Goal: Information Seeking & Learning: Learn about a topic

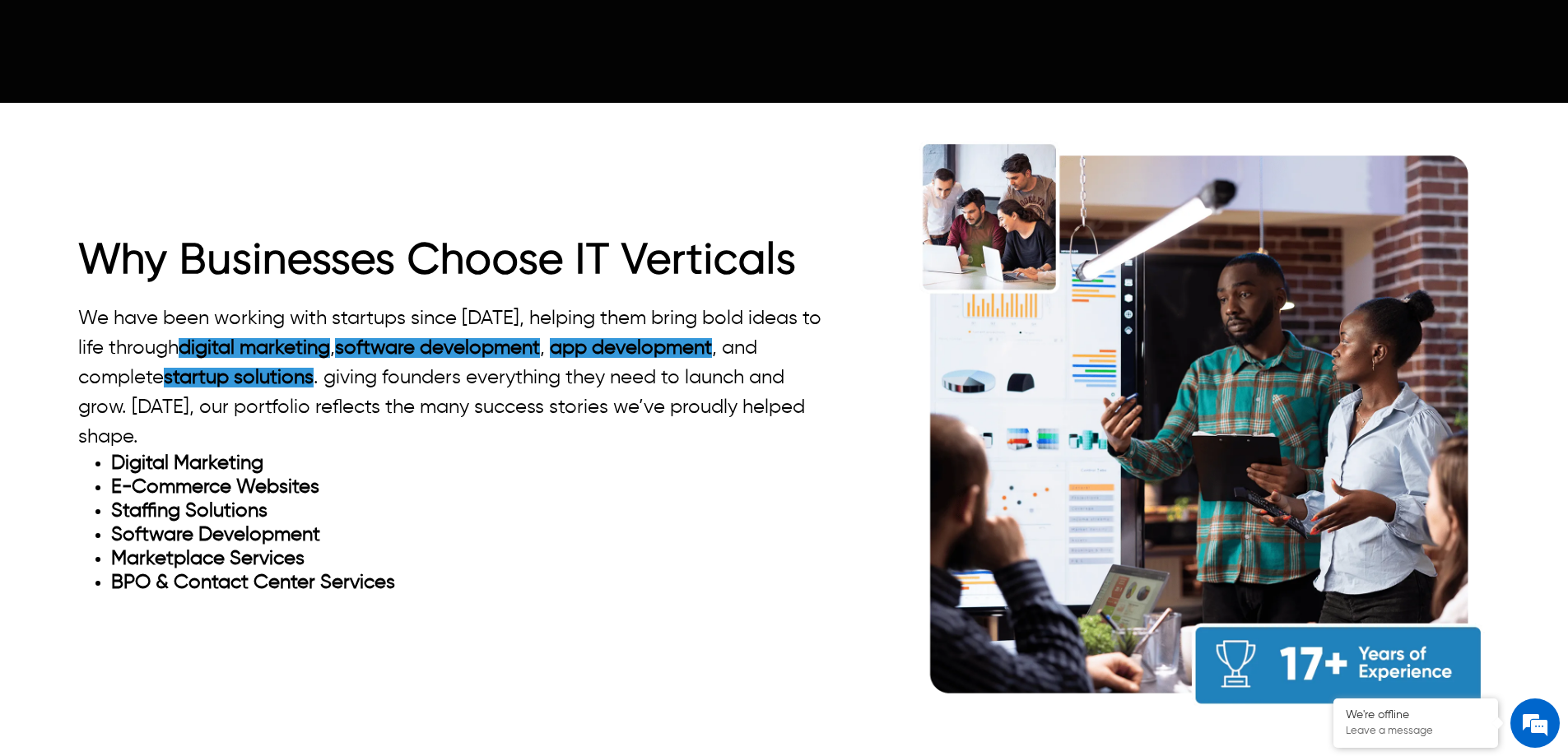
scroll to position [1564, 0]
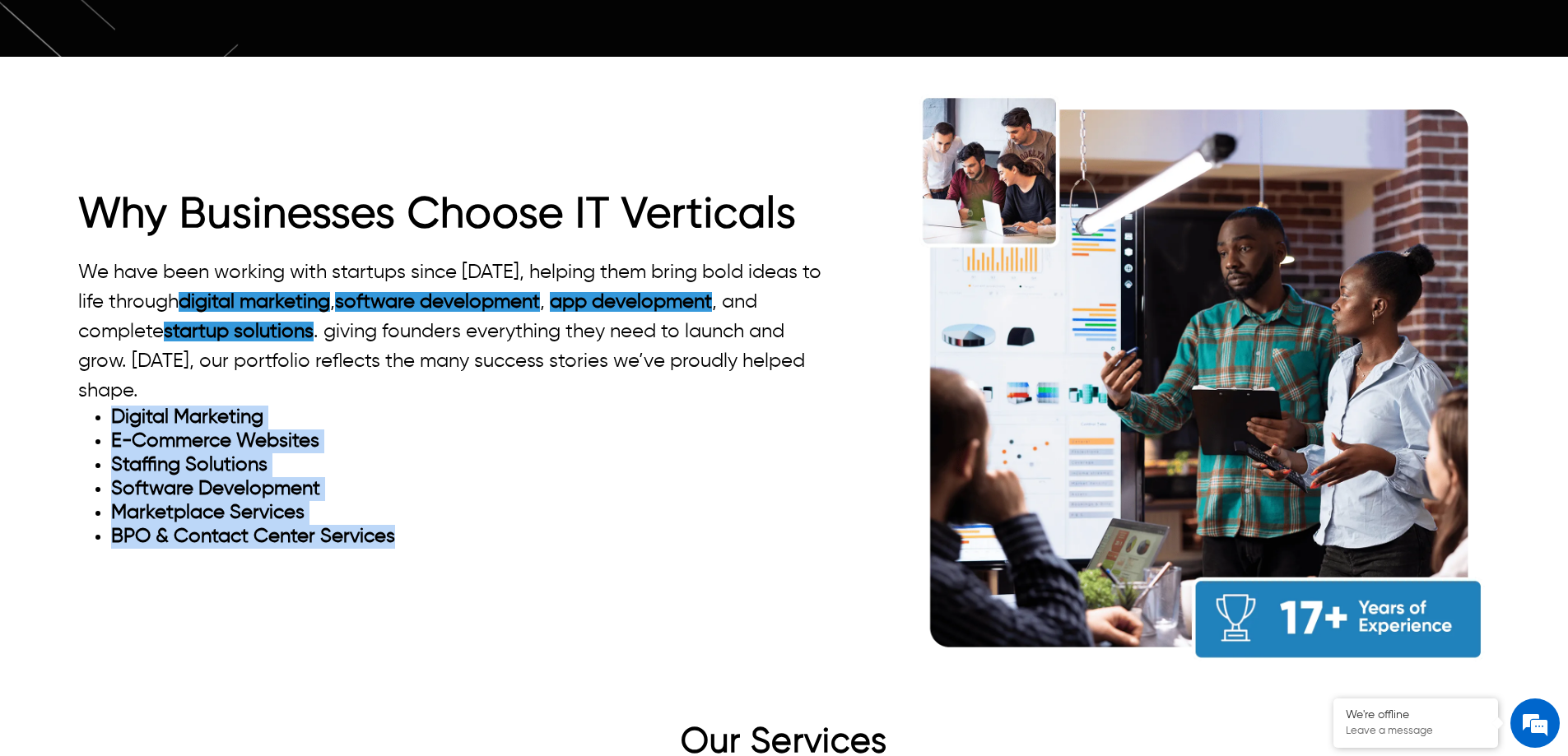
drag, startPoint x: 406, startPoint y: 506, endPoint x: 82, endPoint y: 384, distance: 346.2
click at [82, 406] on ul "Digital Marketing E-Commerce Websites Staffing Solutions Software Development M…" at bounding box center [452, 477] width 749 height 143
click at [122, 431] on strong "E-Commerce Websites" at bounding box center [215, 441] width 208 height 20
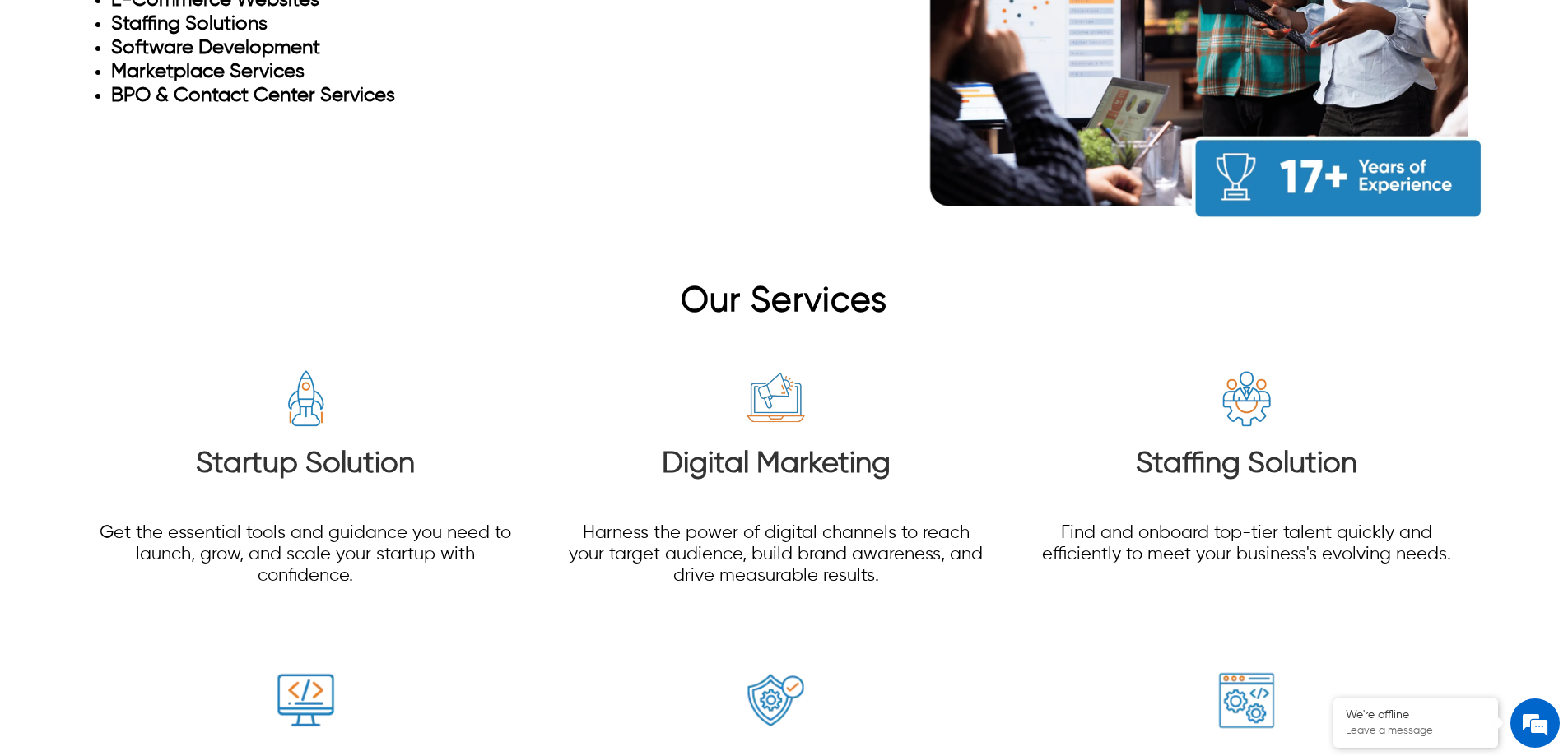
scroll to position [2058, 0]
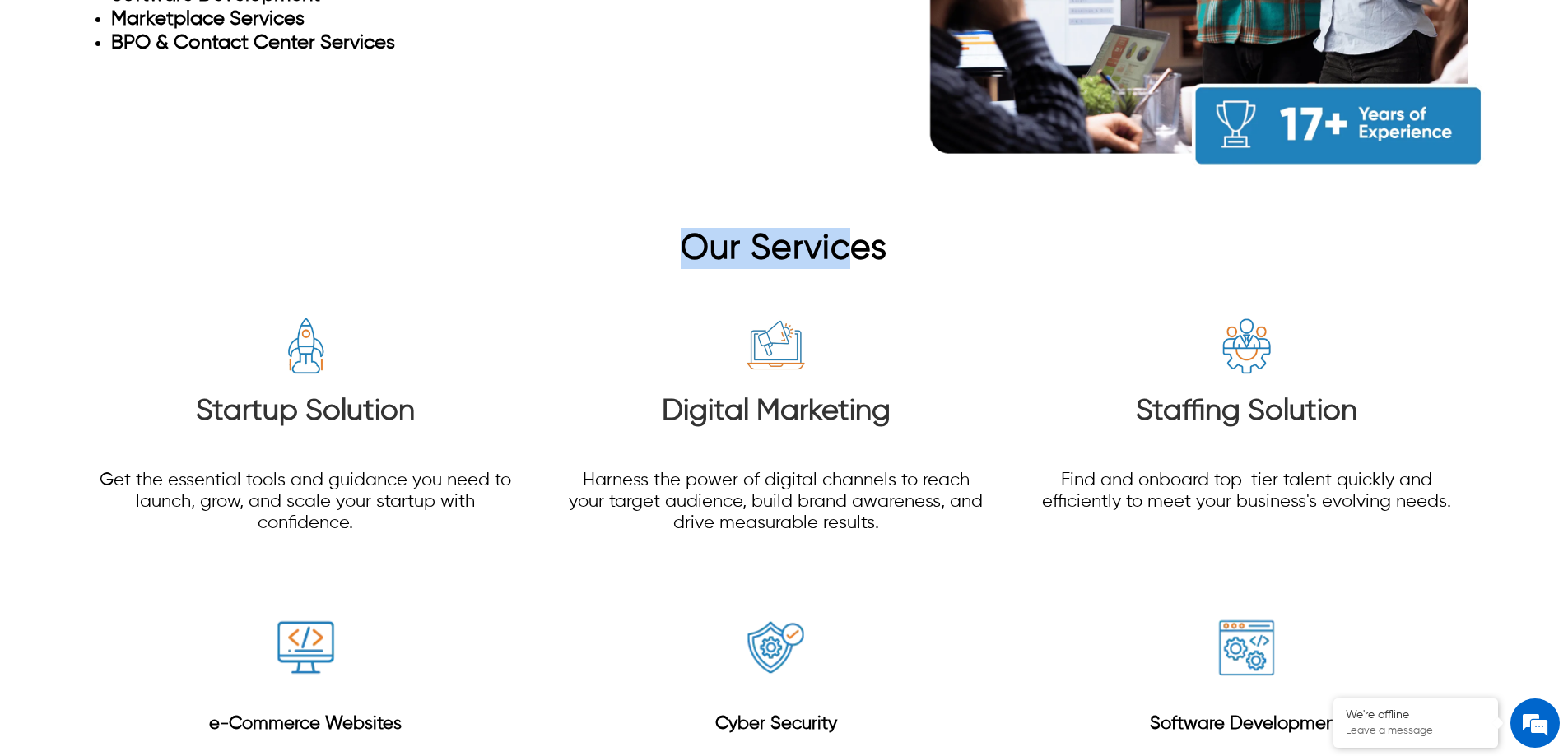
drag, startPoint x: 857, startPoint y: 224, endPoint x: 851, endPoint y: 252, distance: 28.6
click at [661, 230] on h2 "Our Services" at bounding box center [784, 248] width 1412 height 41
click at [865, 273] on div "Digital Marketing Harness the power of digital channels to reach your target au…" at bounding box center [775, 423] width 423 height 302
drag, startPoint x: 878, startPoint y: 222, endPoint x: 662, endPoint y: 222, distance: 216.0
click at [662, 228] on h2 "Our Services" at bounding box center [784, 248] width 1412 height 41
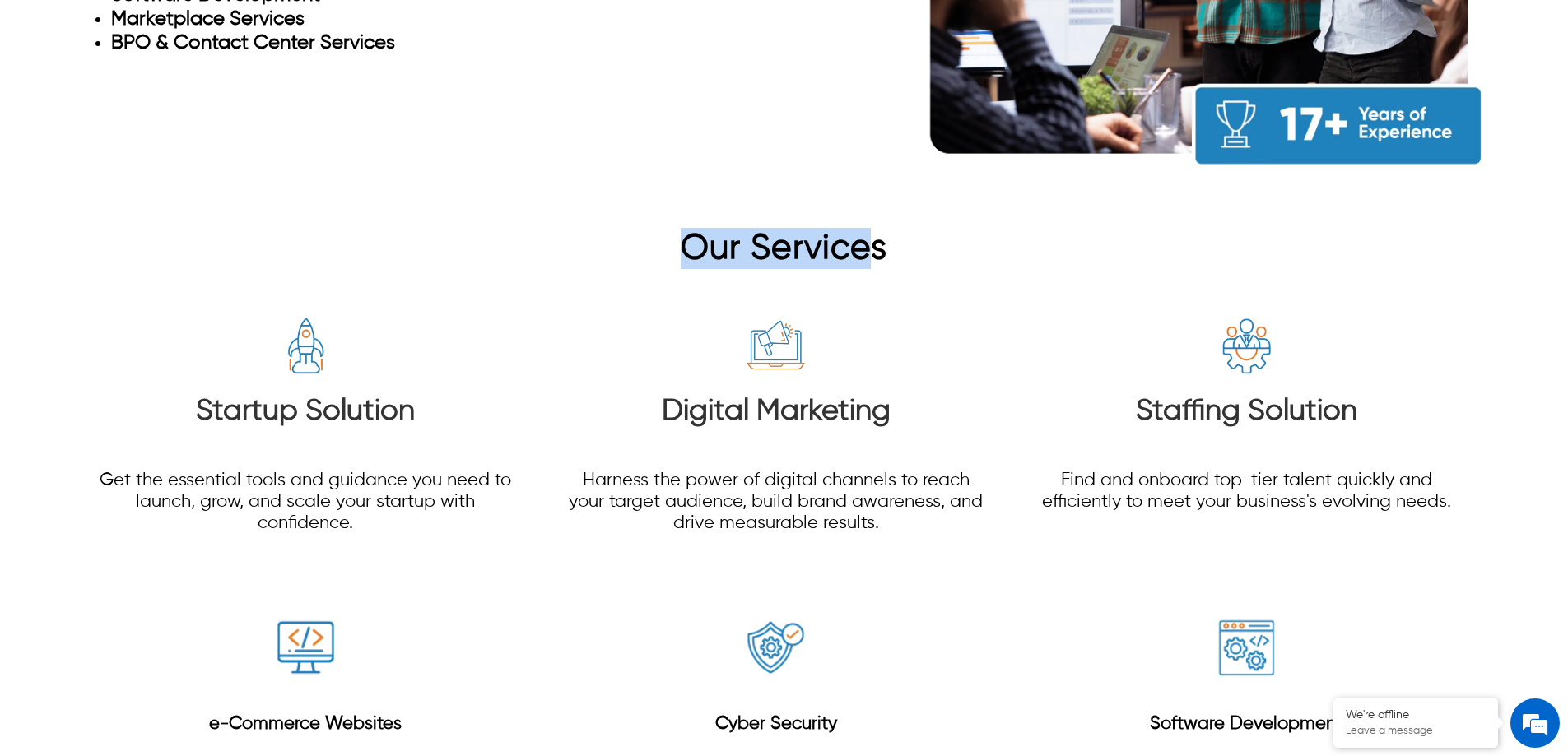
click at [819, 396] on h3 "Digital Marketing" at bounding box center [775, 412] width 423 height 36
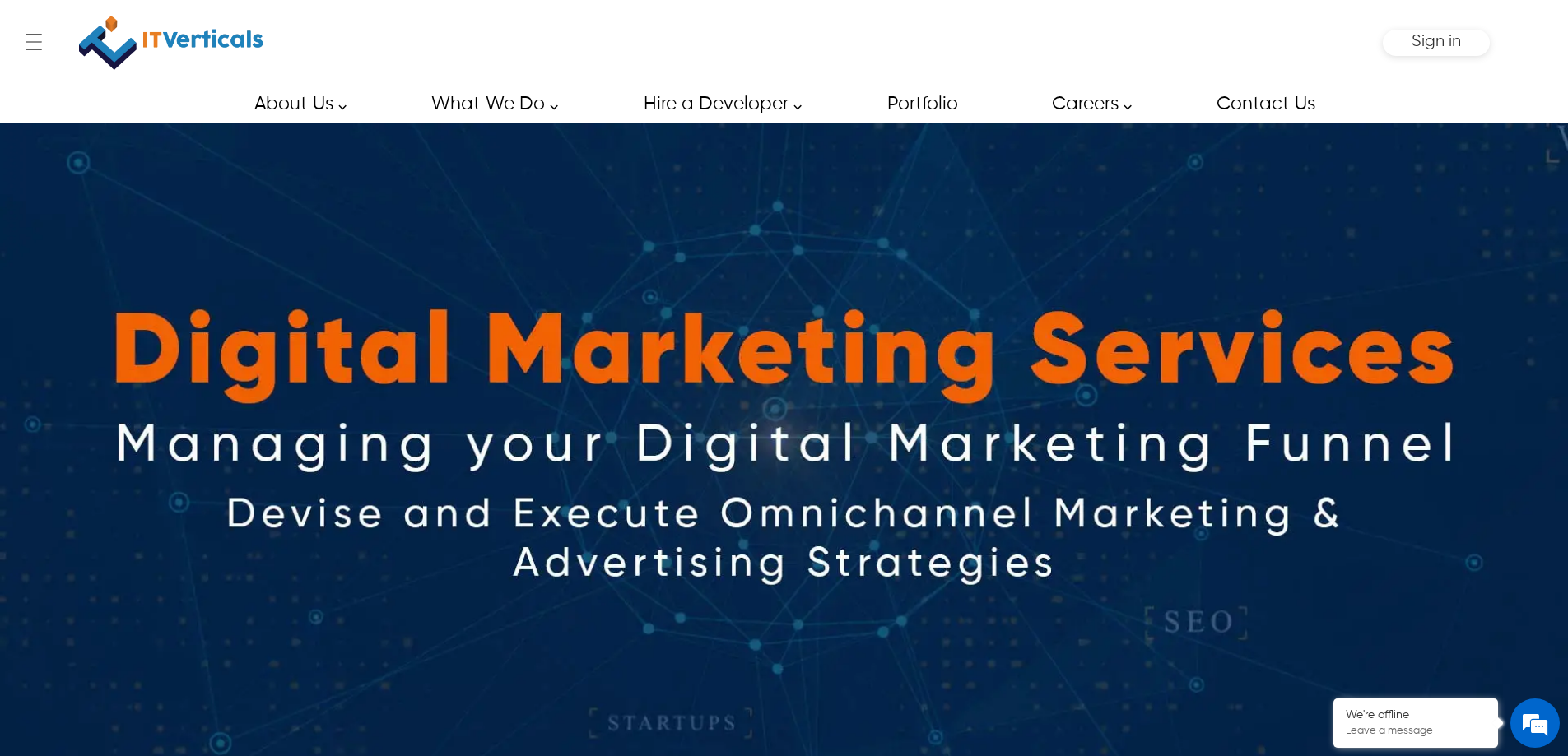
click at [169, 40] on img at bounding box center [171, 43] width 185 height 69
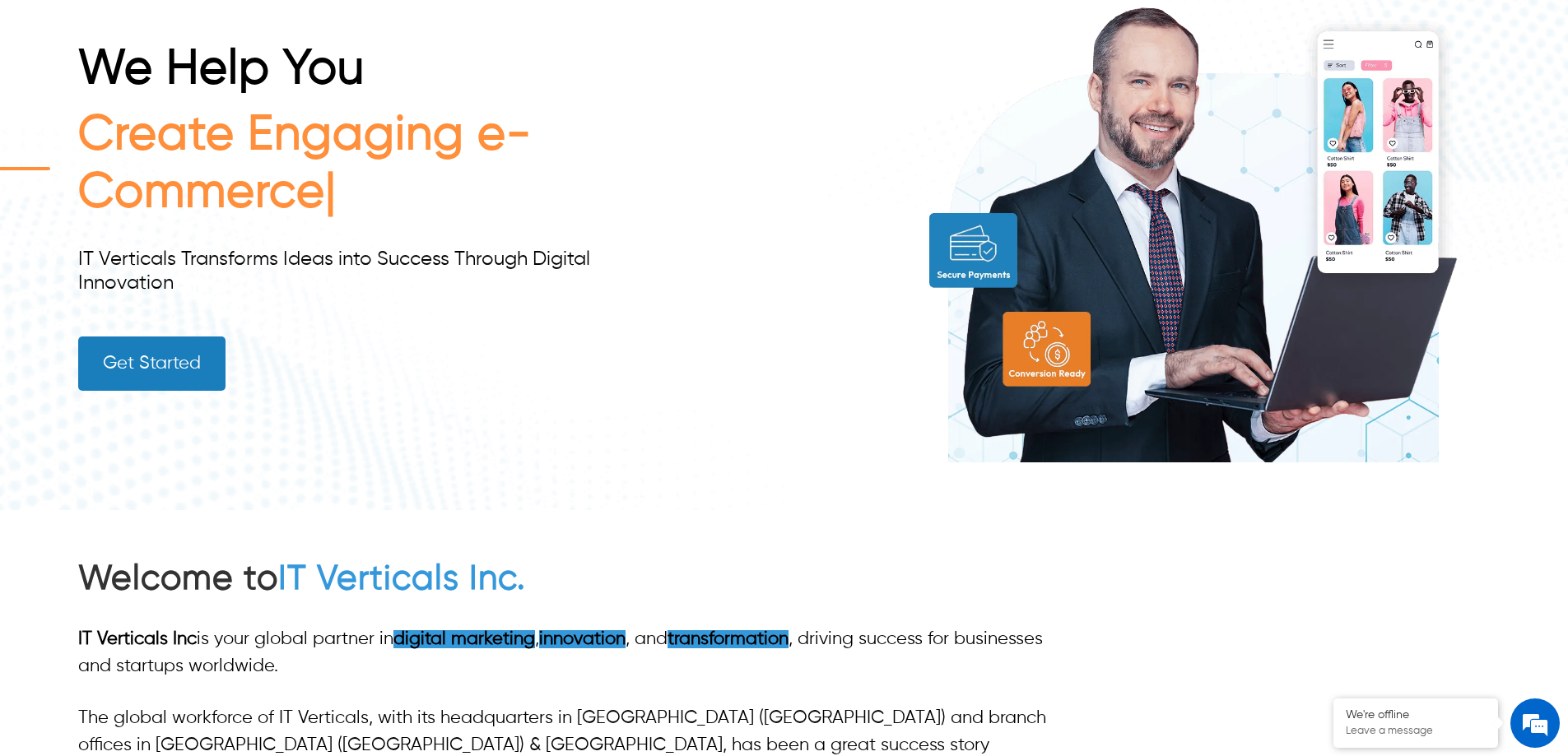
scroll to position [494, 0]
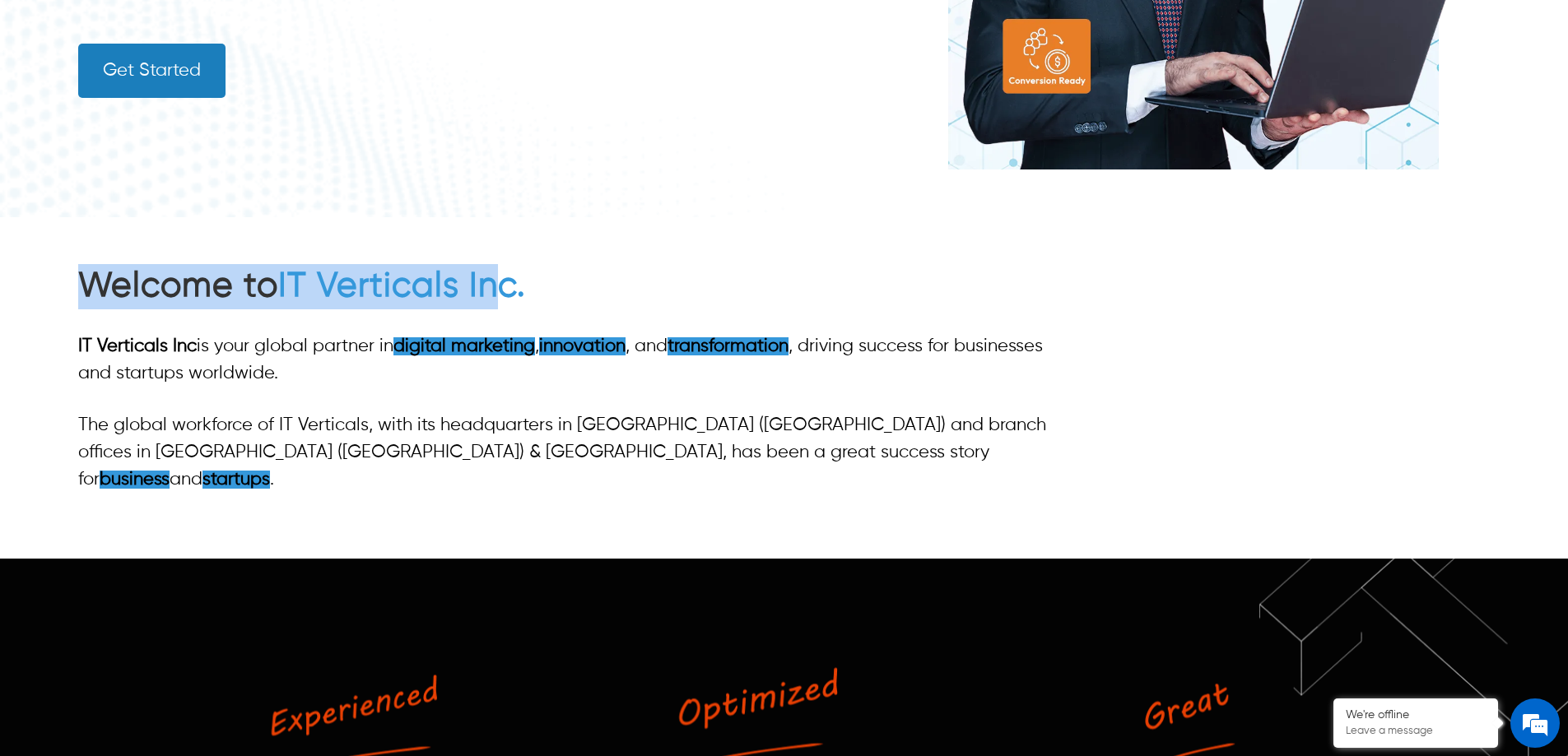
drag, startPoint x: 89, startPoint y: 288, endPoint x: 541, endPoint y: 282, distance: 452.0
click at [511, 270] on h2 "Welcome to IT Verticals Inc." at bounding box center [571, 287] width 987 height 45
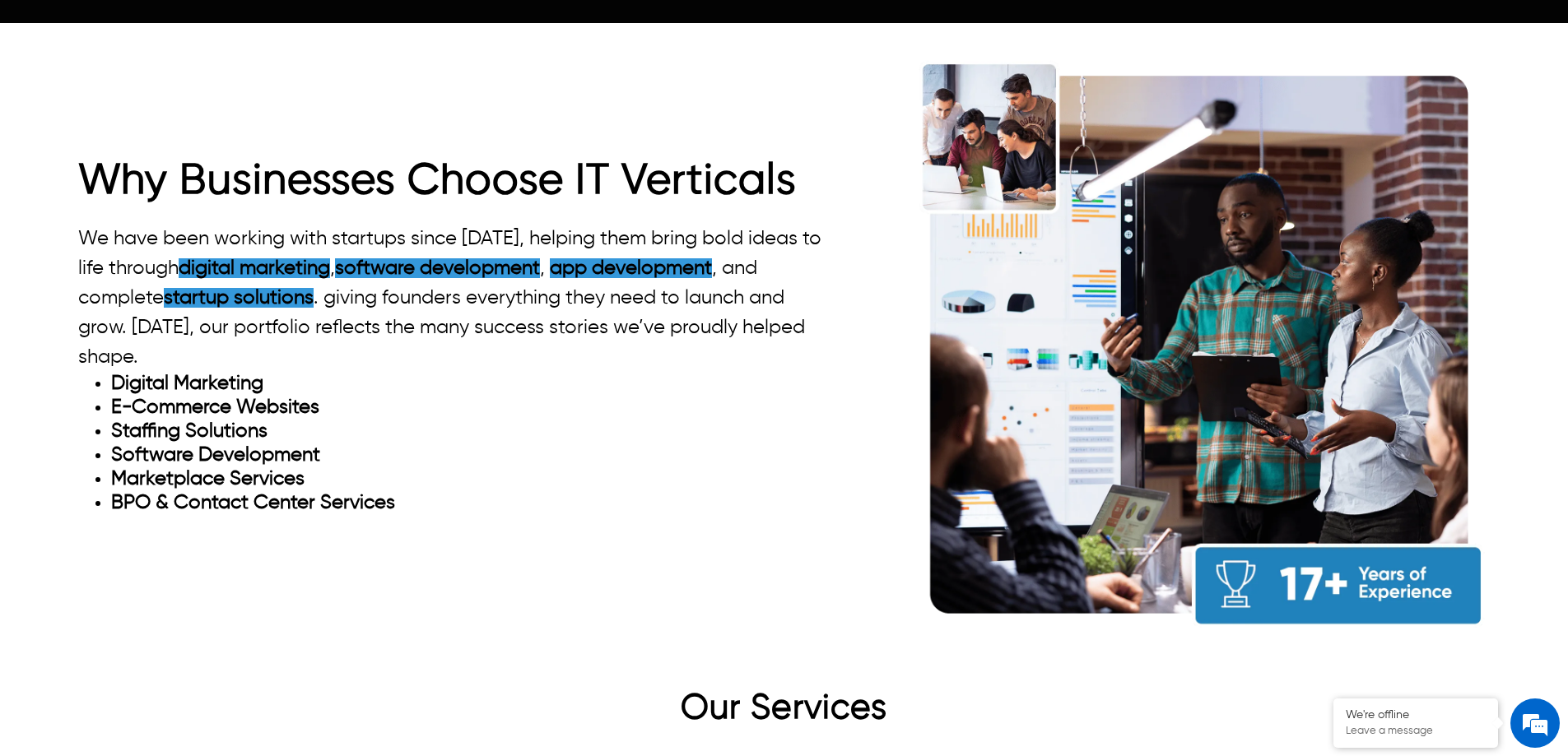
scroll to position [1646, 0]
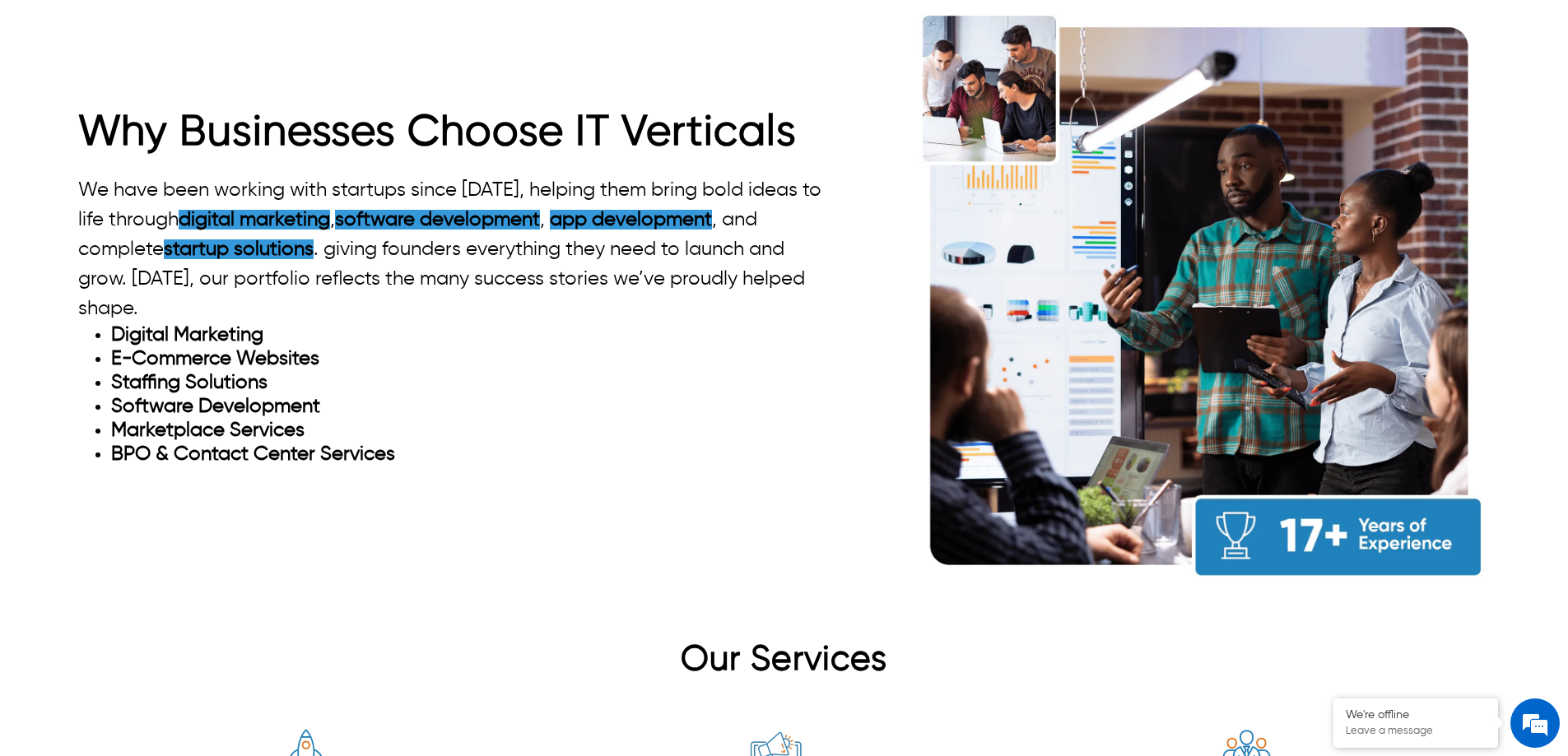
click at [151, 276] on p "We have been working with startups since [DATE], helping them bring bold ideas …" at bounding box center [452, 249] width 749 height 148
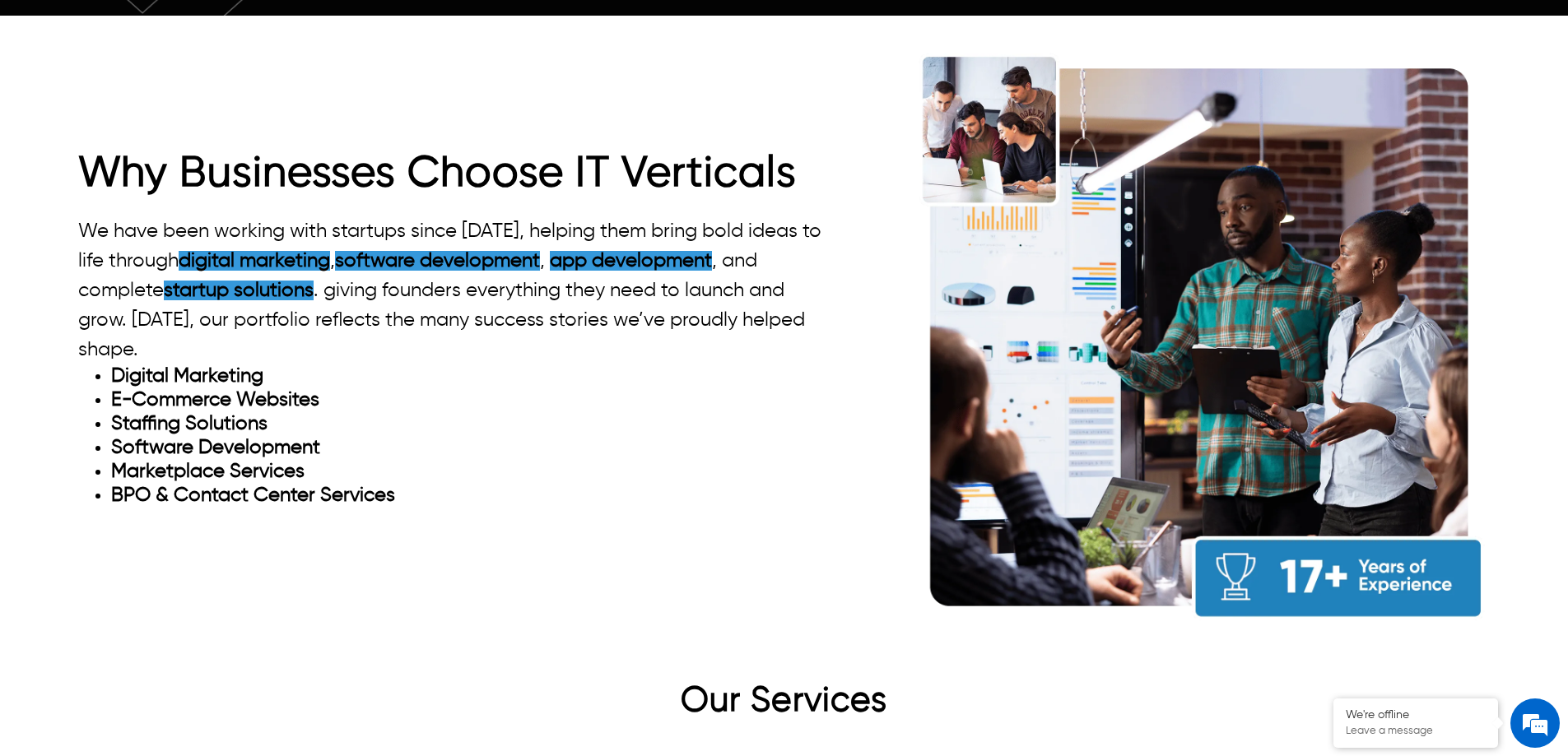
scroll to position [1399, 0]
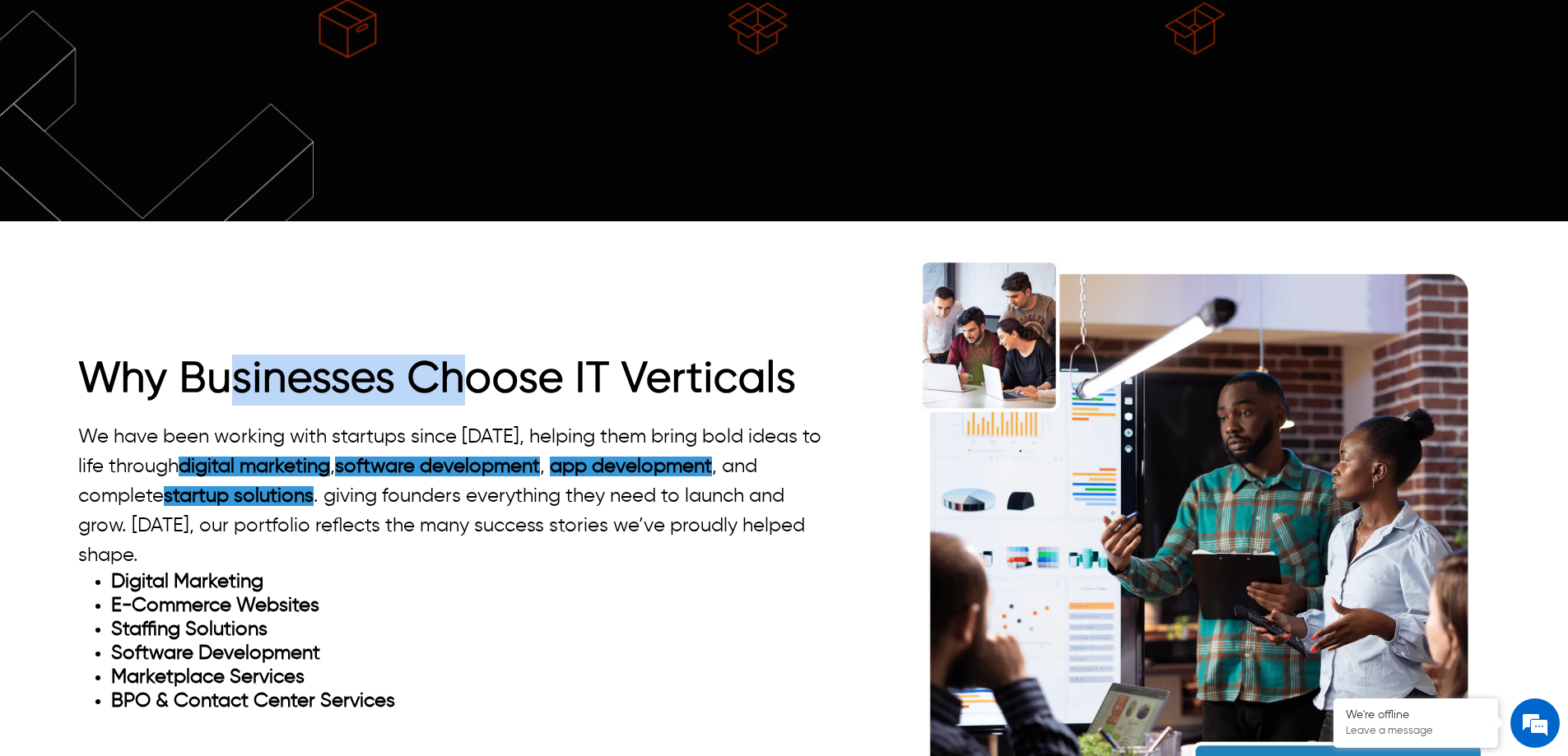
drag, startPoint x: 462, startPoint y: 351, endPoint x: 227, endPoint y: 339, distance: 235.3
click at [225, 359] on strong "Why Businesses Choose IT Verticals" at bounding box center [437, 380] width 719 height 43
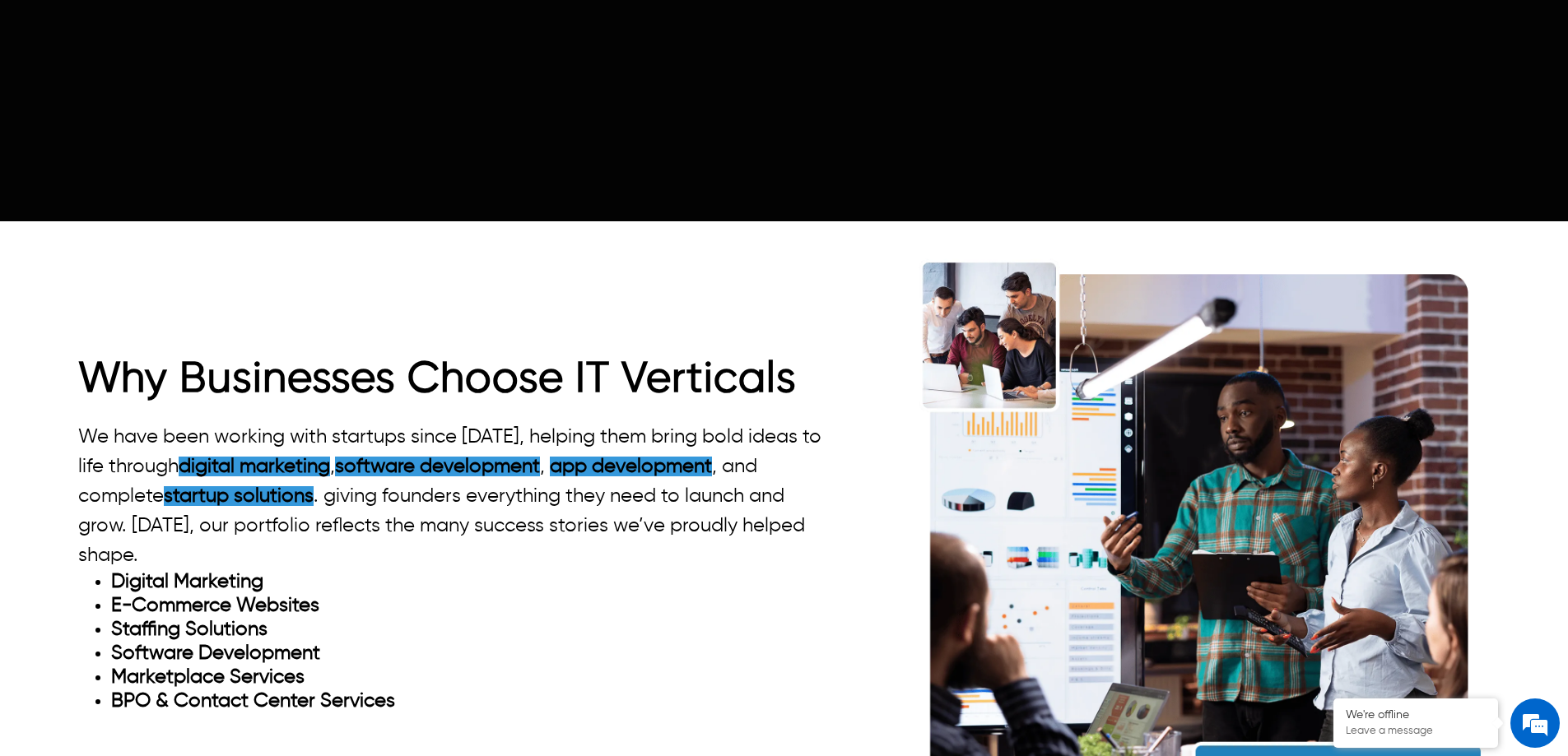
click at [603, 315] on div "Why Businesses Choose IT Verticals We have been working with startups since [DA…" at bounding box center [784, 543] width 1412 height 617
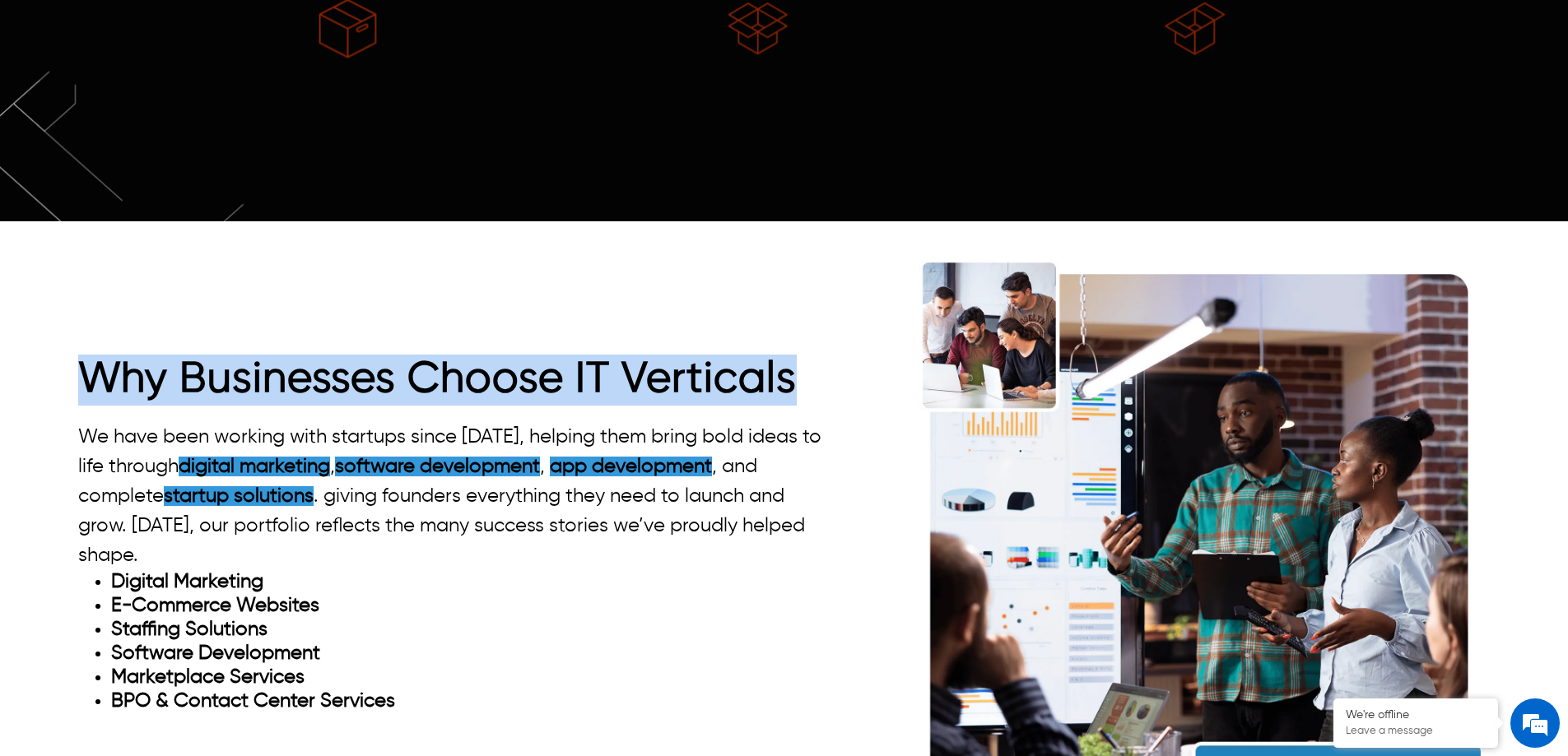
drag, startPoint x: 793, startPoint y: 345, endPoint x: 14, endPoint y: 338, distance: 779.0
click at [14, 338] on div "Why Businesses Choose IT Verticals We have been working with startups since [DA…" at bounding box center [784, 543] width 1568 height 617
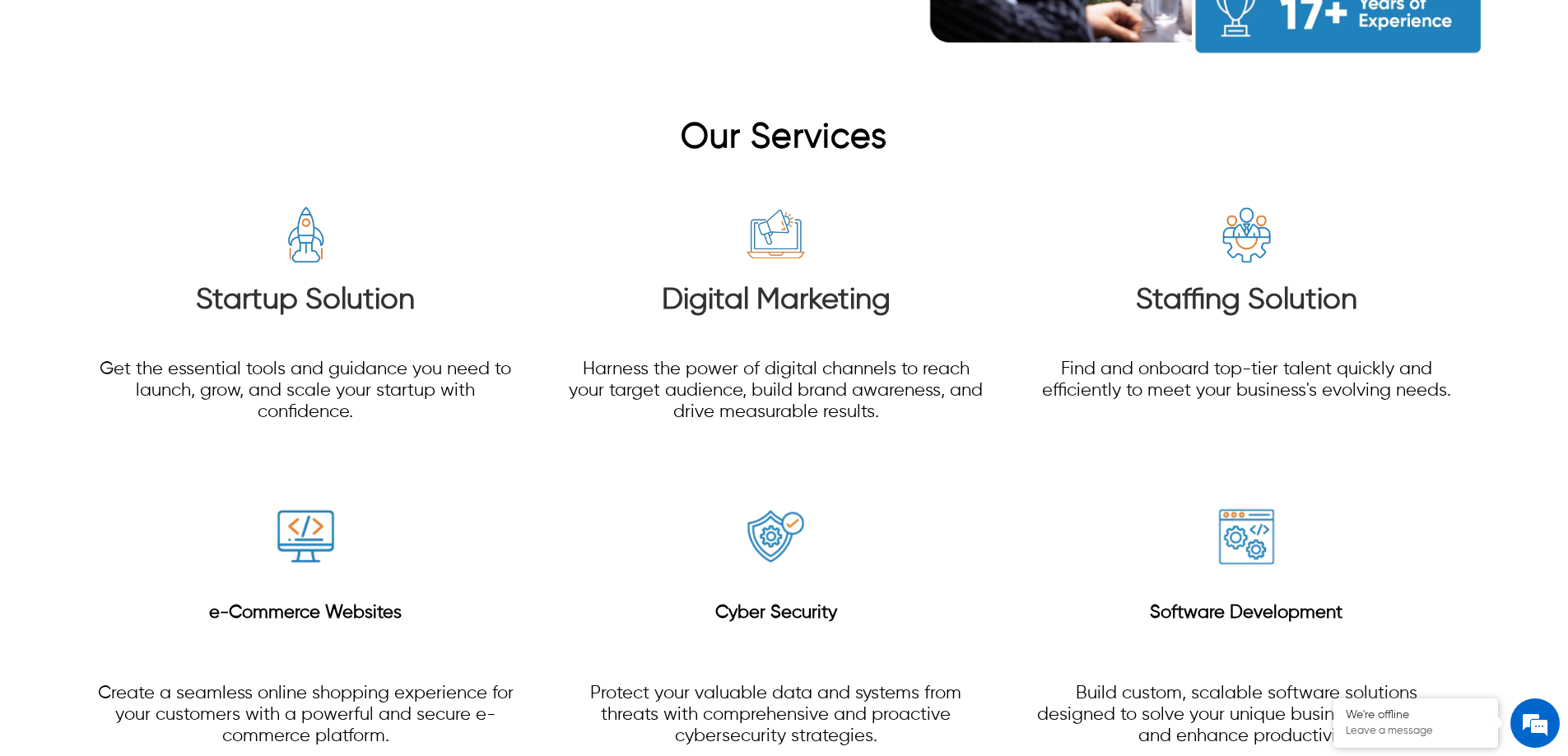
scroll to position [2222, 0]
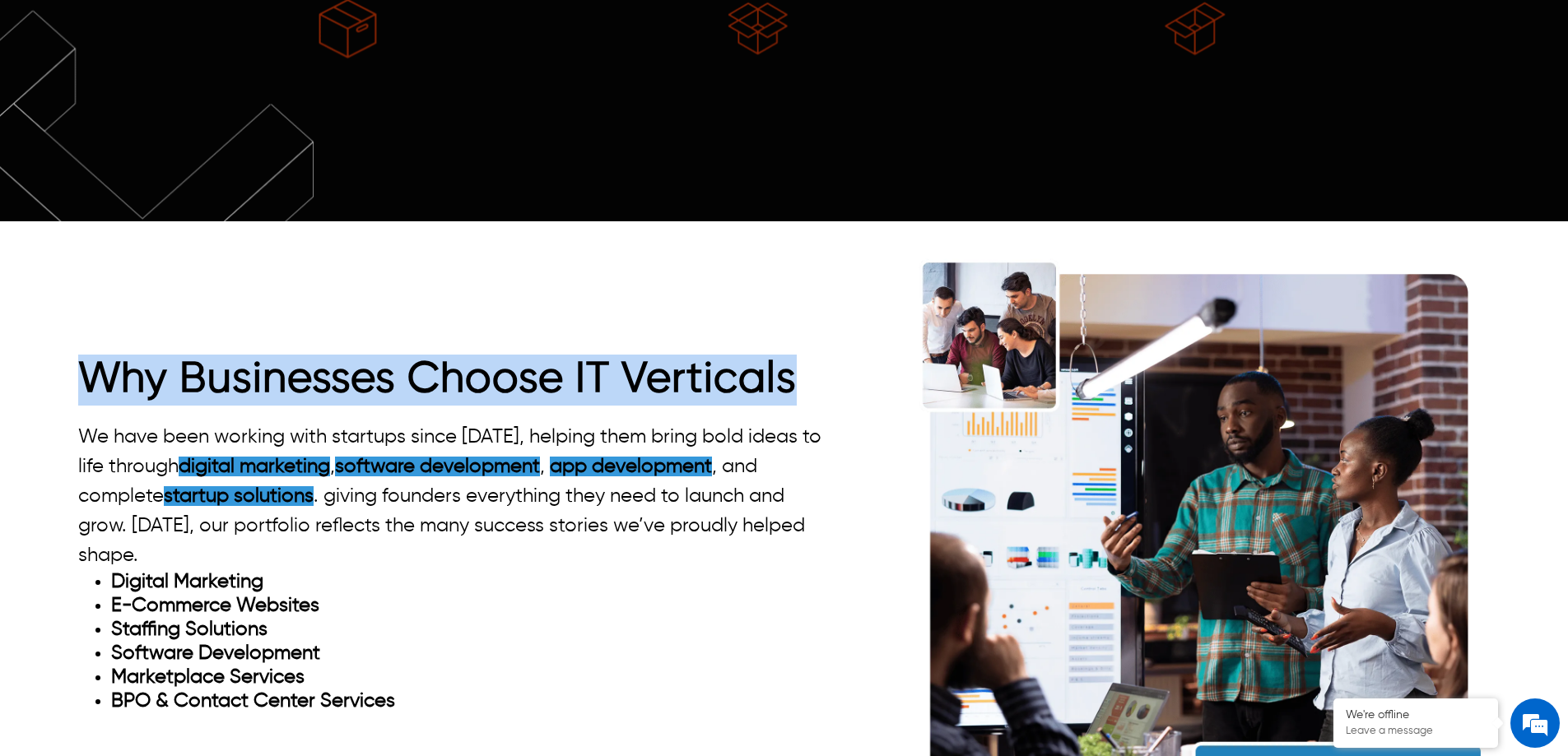
click at [844, 344] on div "Why Businesses Choose IT Verticals We have been working with startups since [DA…" at bounding box center [784, 543] width 1412 height 617
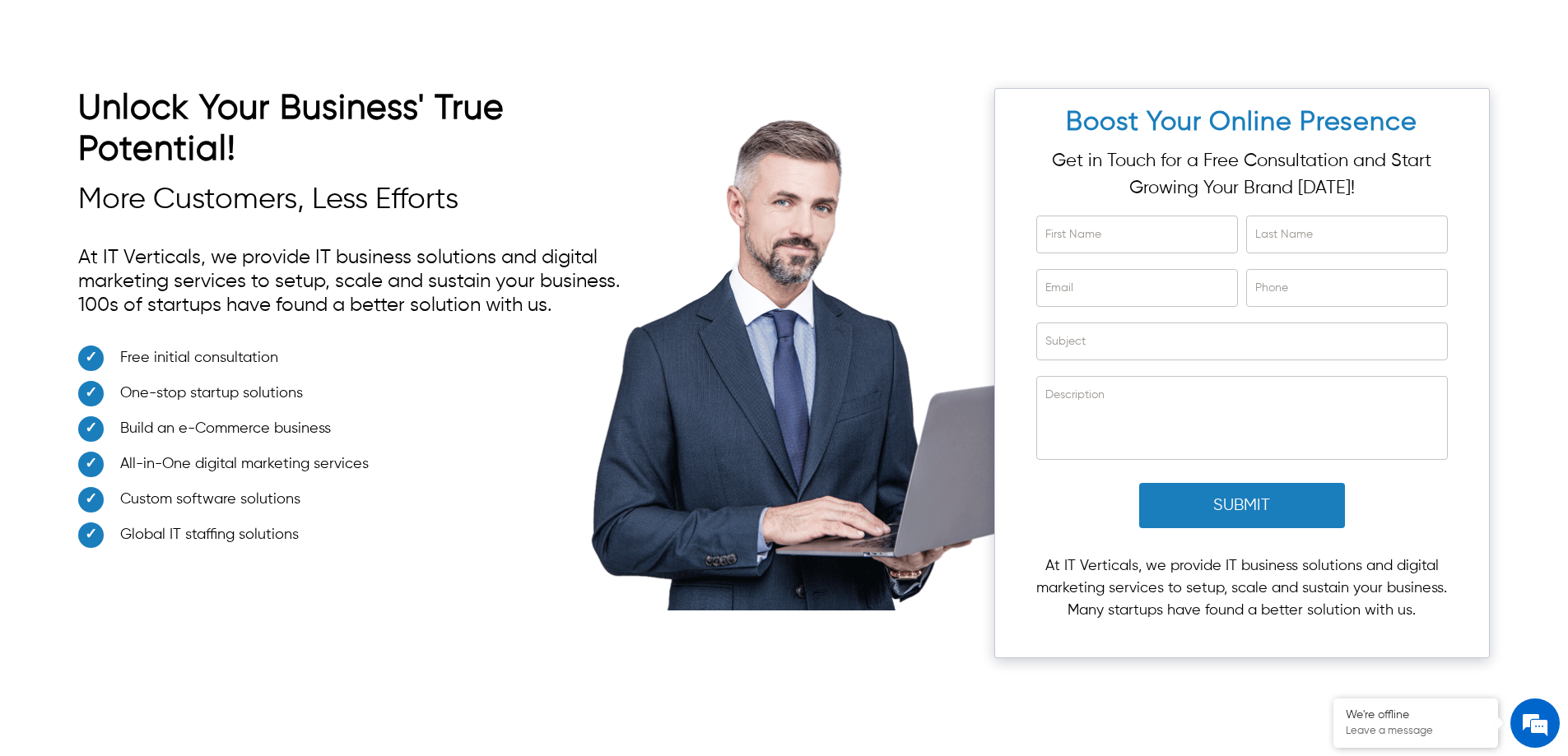
scroll to position [4795, 0]
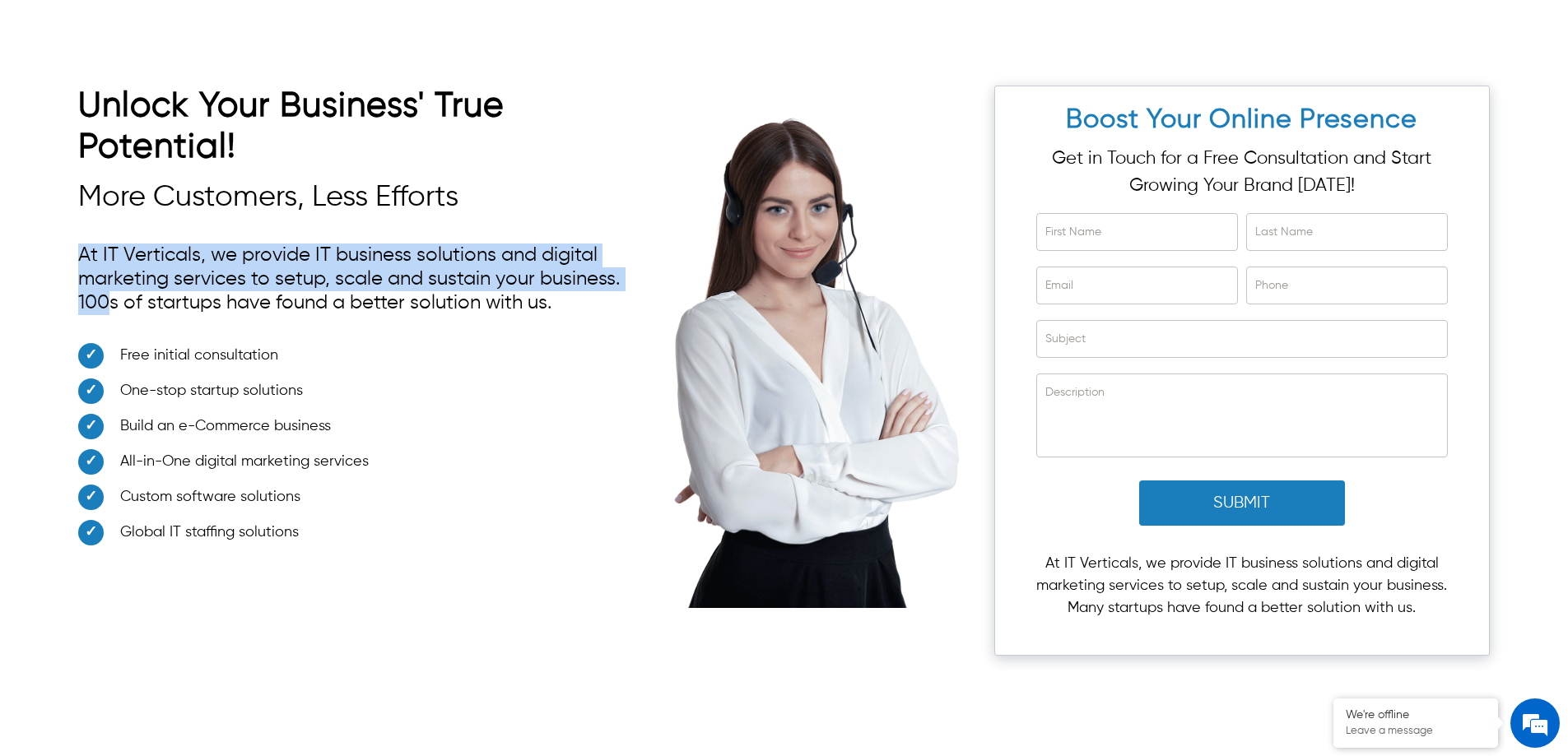
drag, startPoint x: 118, startPoint y: 263, endPoint x: 596, endPoint y: 212, distance: 480.7
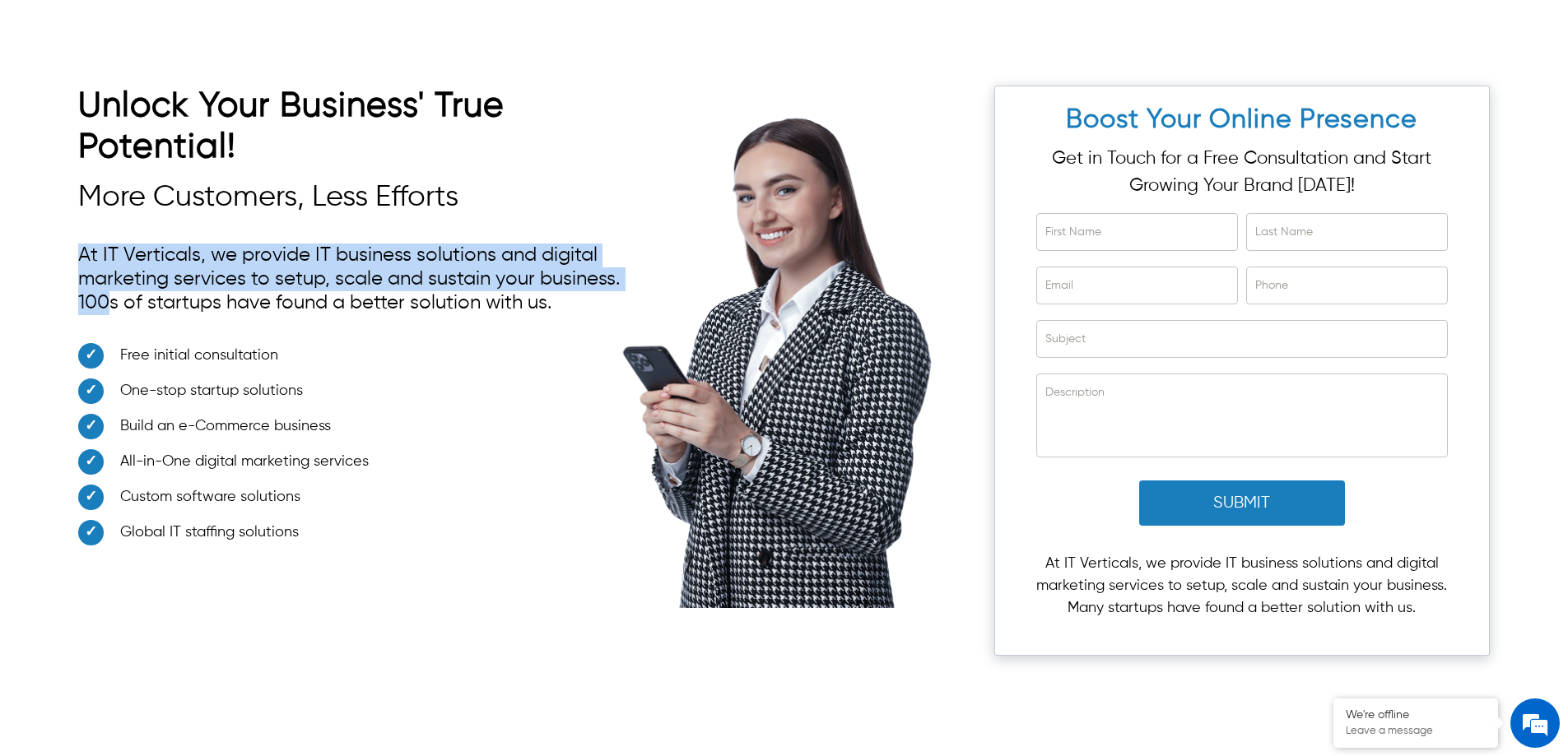
click at [480, 173] on div "Unlock Your Business' True Potential! More Customers, Less Efforts At IT Vertic…" at bounding box center [361, 321] width 565 height 470
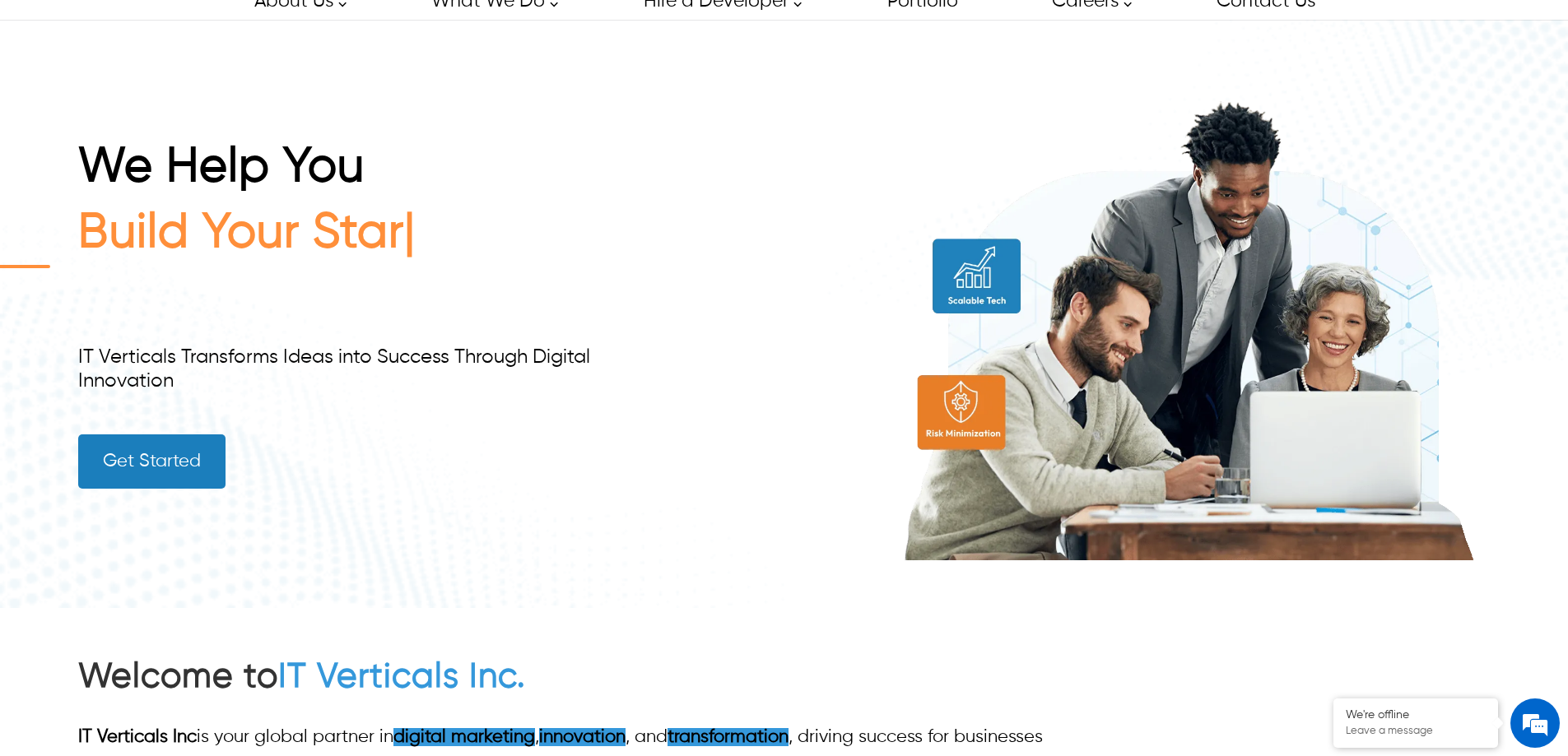
scroll to position [0, 0]
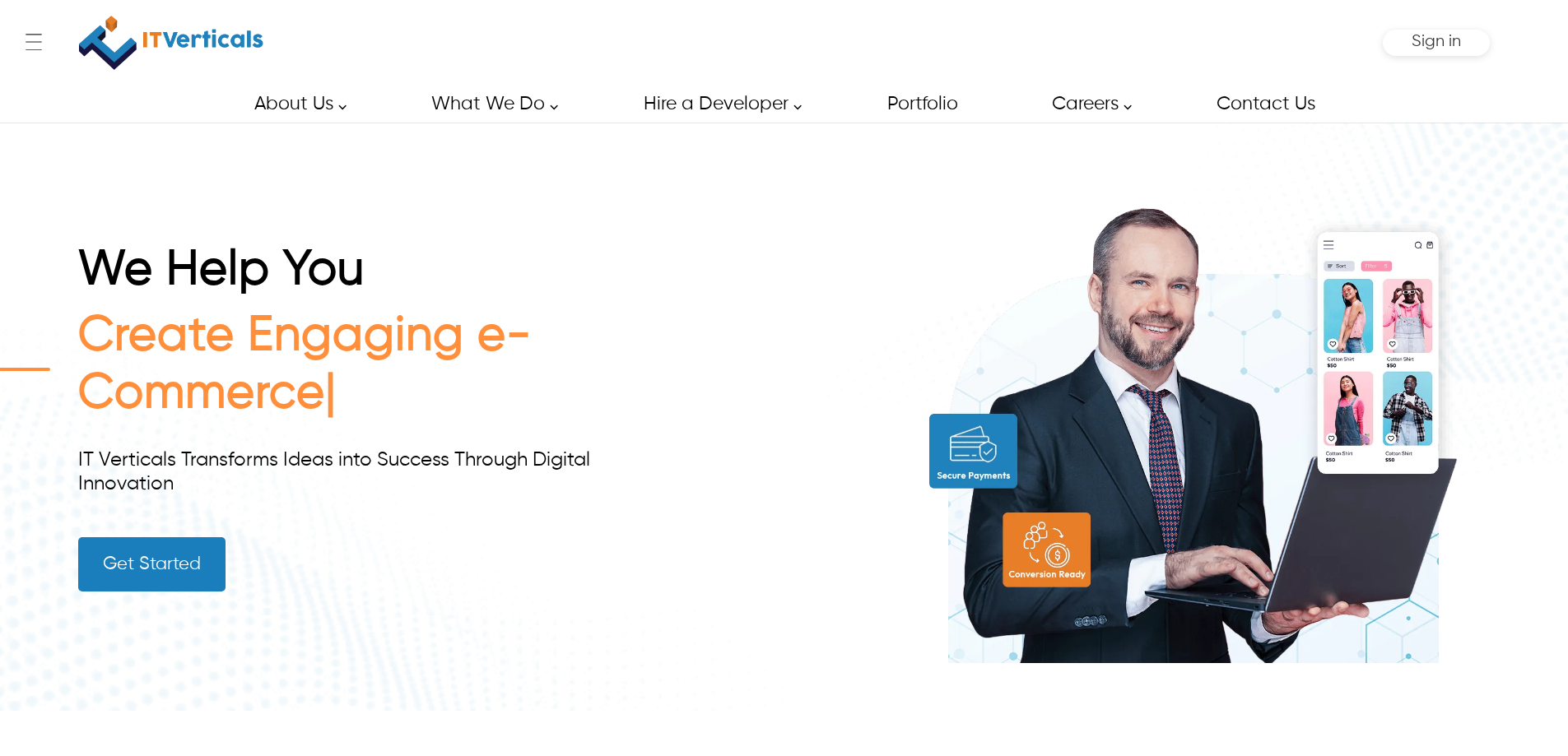
scroll to position [82, 0]
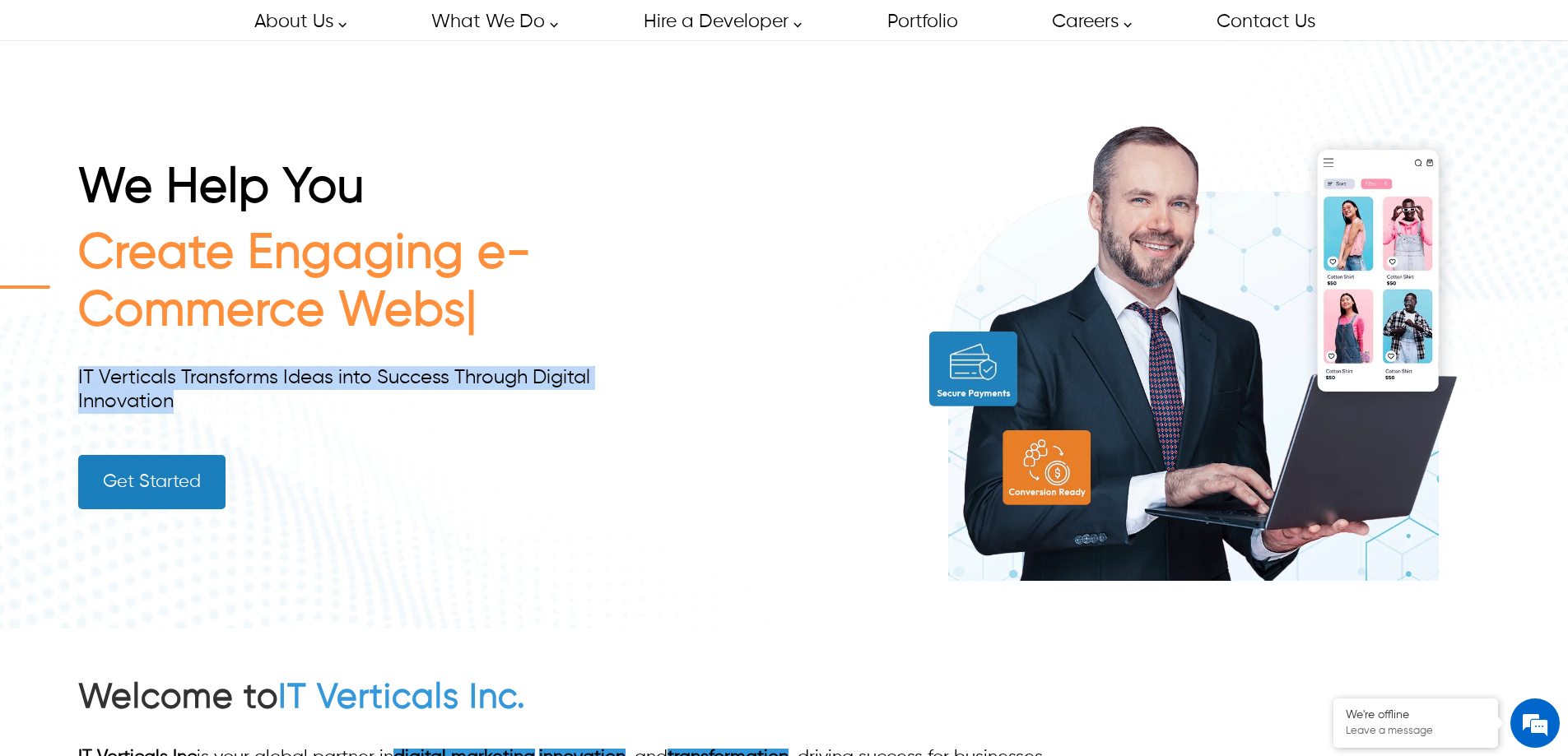
drag, startPoint x: 193, startPoint y: 405, endPoint x: 81, endPoint y: 375, distance: 115.9
click at [81, 375] on div "IT Verticals Transforms Ideas into Success Through Digital Innovation" at bounding box center [361, 390] width 565 height 48
click at [264, 402] on div "IT Verticals Transforms Ideas into Success Through Digital Innovation" at bounding box center [361, 390] width 565 height 48
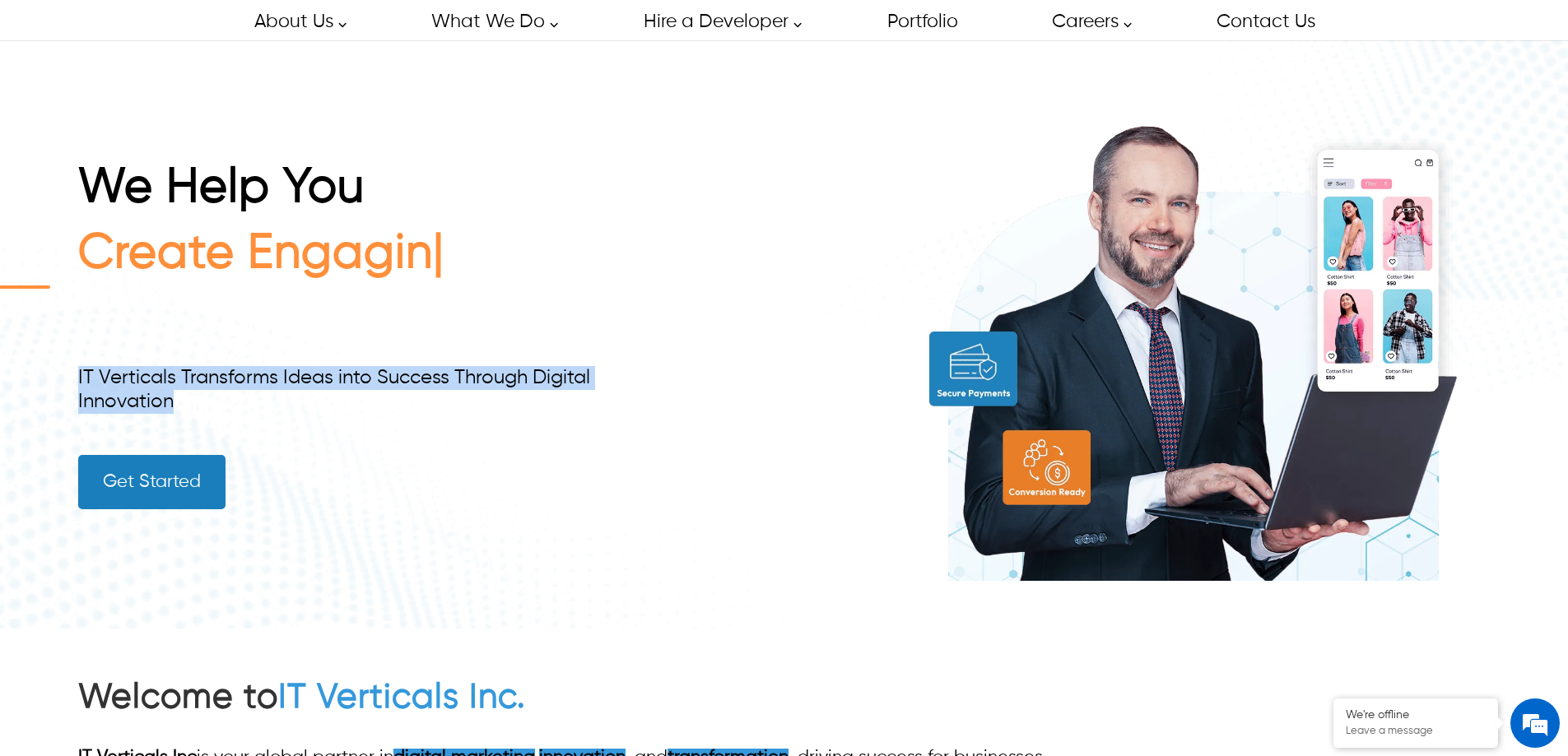
drag, startPoint x: 181, startPoint y: 396, endPoint x: 19, endPoint y: 374, distance: 163.5
click at [19, 374] on div "We Help You Create Engagin IT Verticals Transforms Ideas into Success Through D…" at bounding box center [784, 333] width 1568 height 588
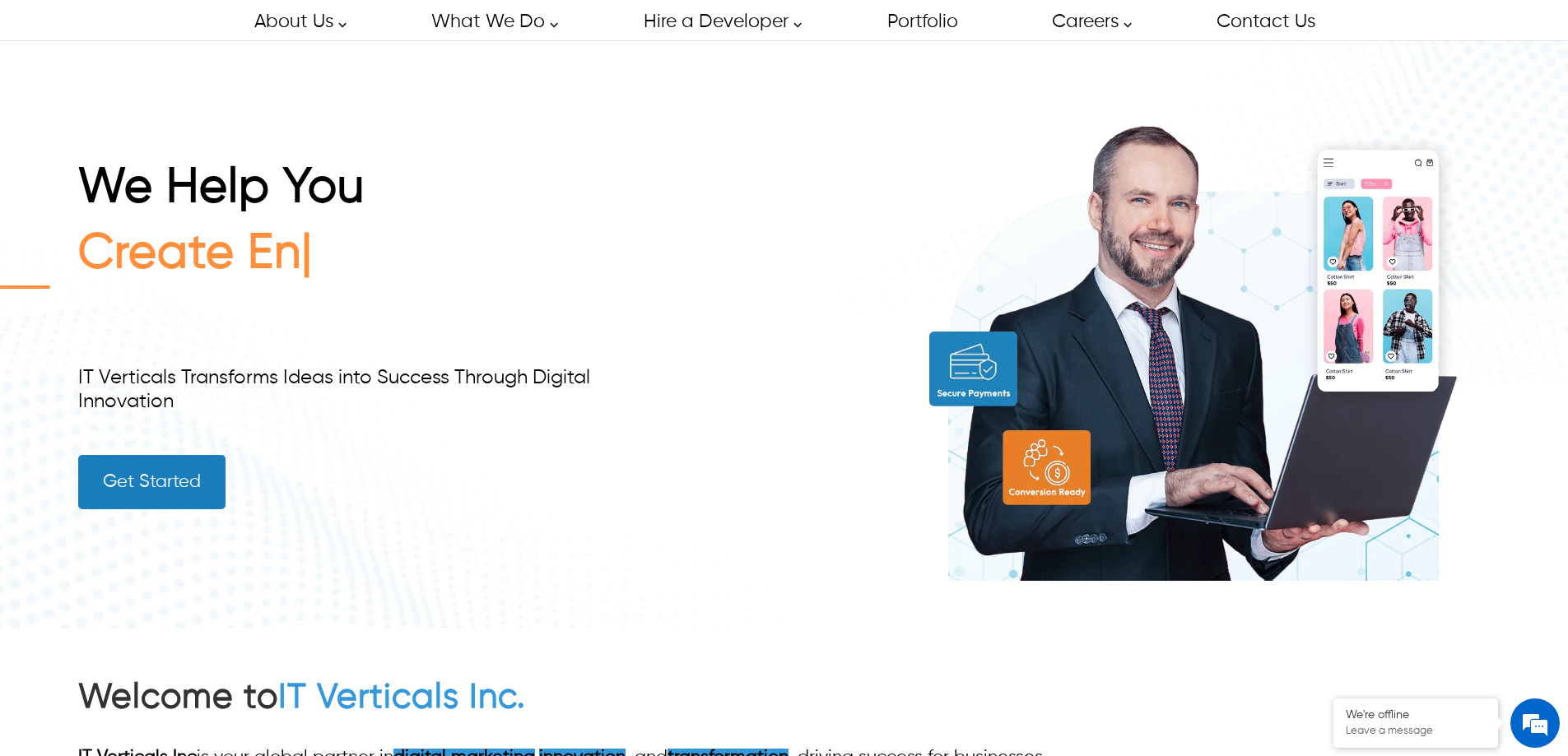
click at [399, 428] on div "We Help You Create En IT Verticals Transforms Ideas into Success Through Digita…" at bounding box center [361, 334] width 565 height 350
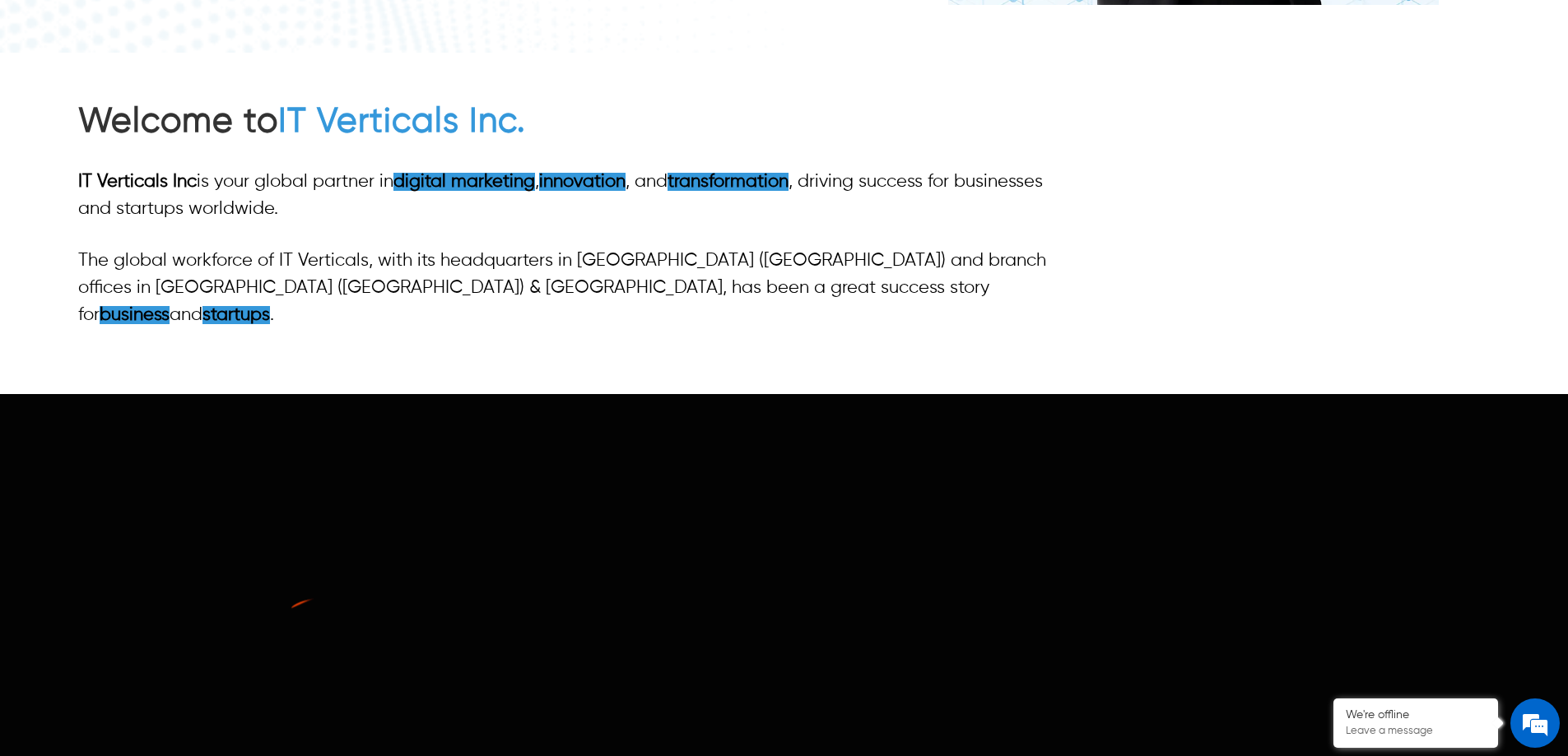
scroll to position [329, 0]
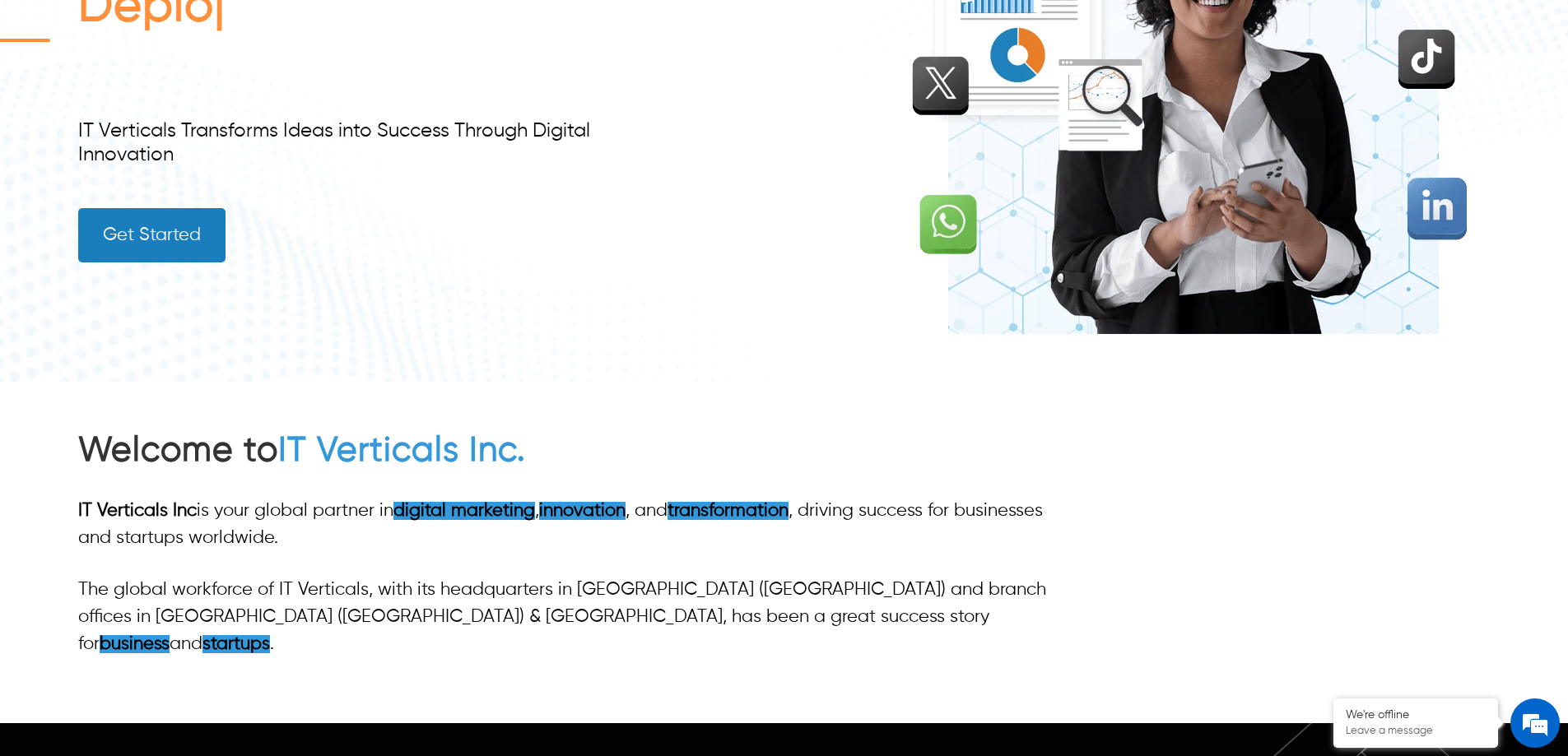
click at [131, 251] on link "Get Started" at bounding box center [151, 236] width 147 height 54
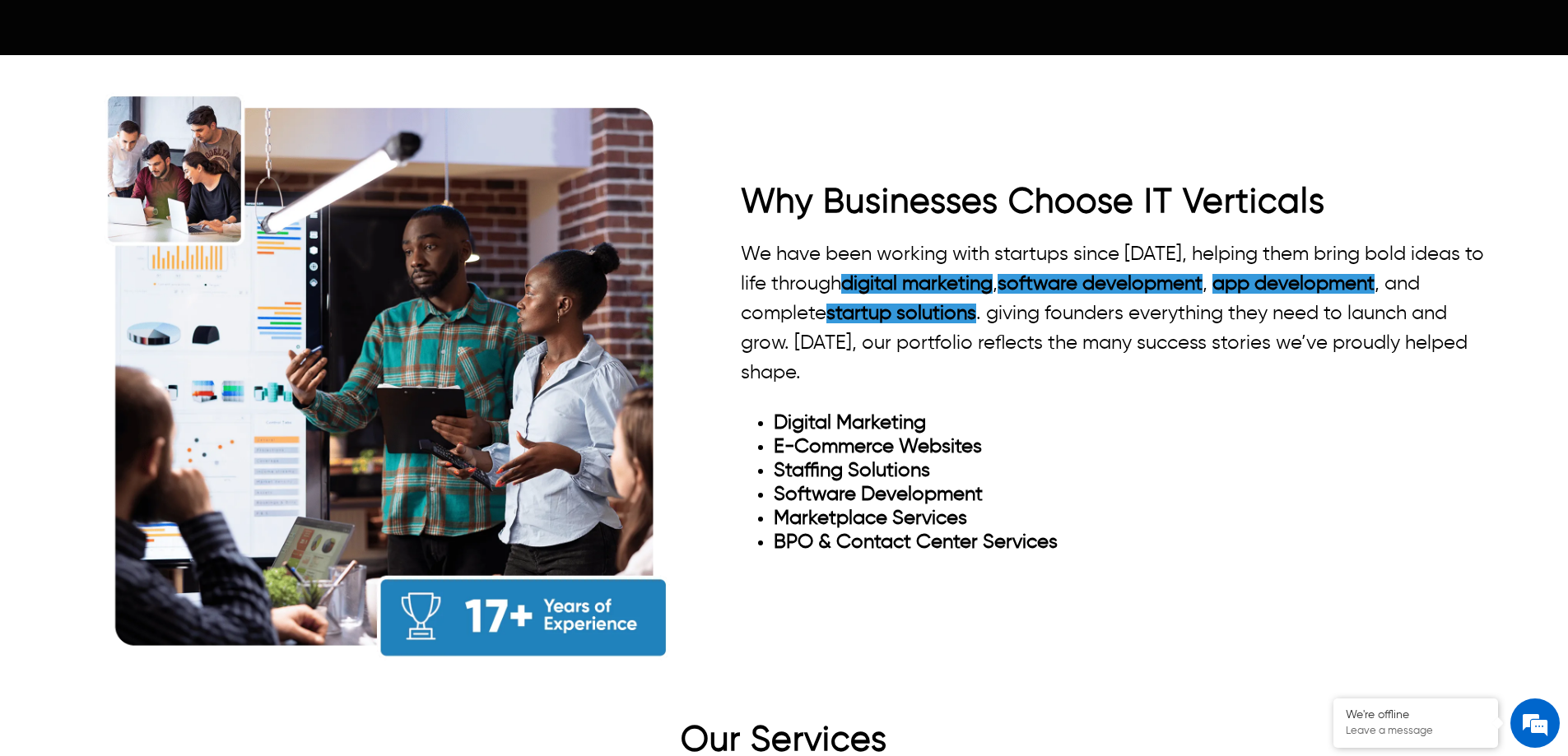
scroll to position [1564, 0]
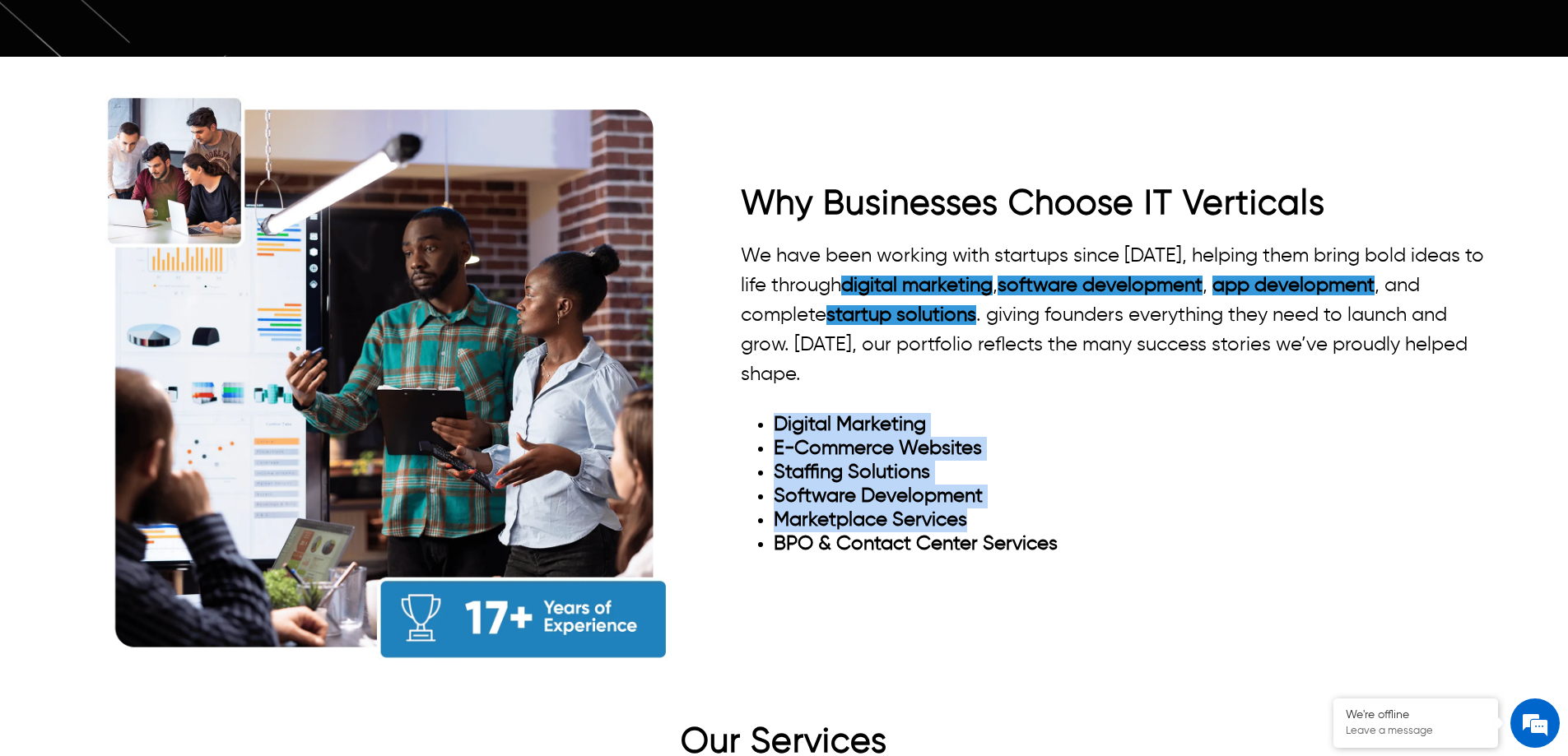
drag, startPoint x: 758, startPoint y: 381, endPoint x: 1028, endPoint y: 480, distance: 287.6
click at [1026, 476] on ul "Digital Marketing E-Commerce Websites Staffing Solutions Software Development M…" at bounding box center [1115, 485] width 749 height 143
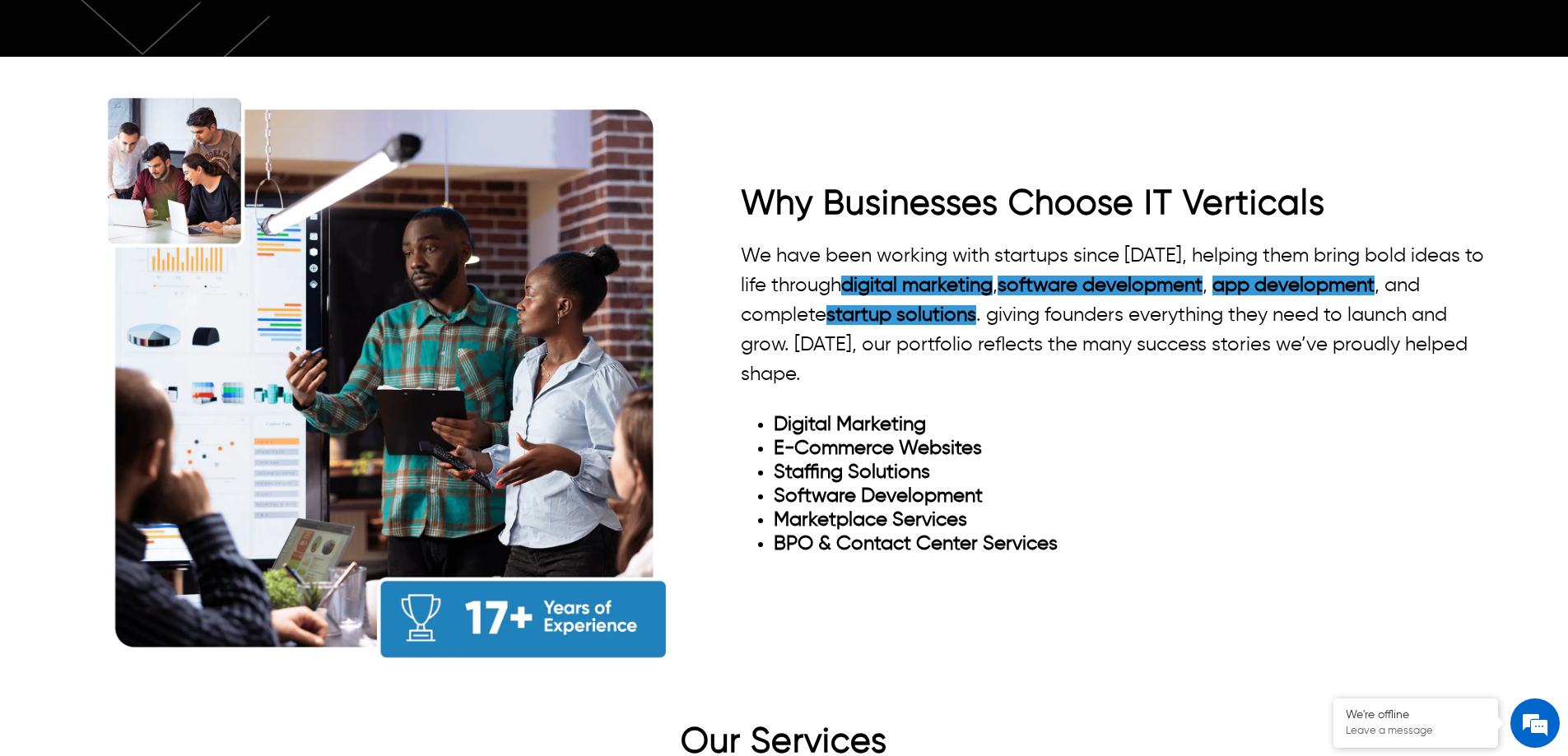
click at [1063, 532] on li "BPO & Contact Center Services" at bounding box center [1132, 544] width 716 height 24
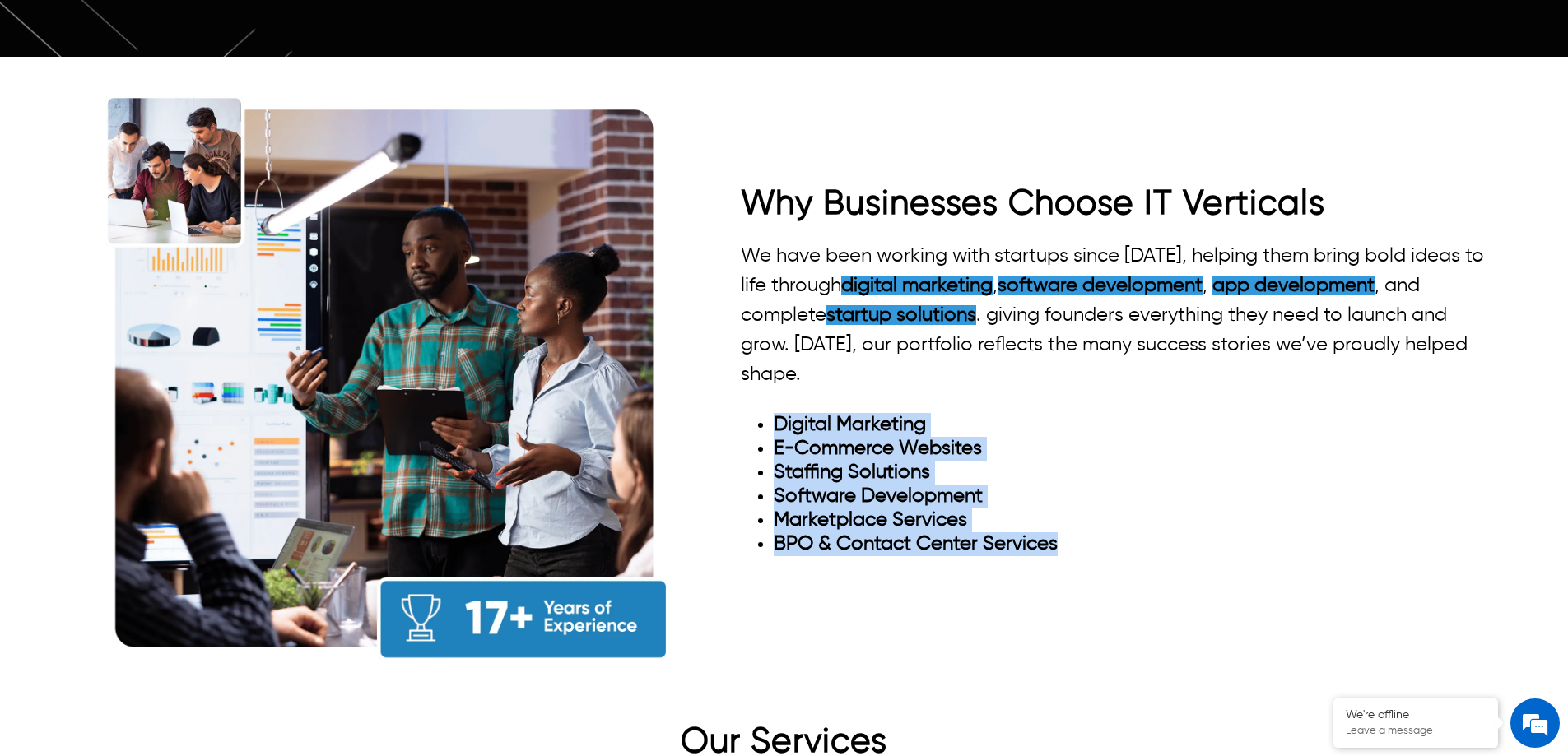
drag, startPoint x: 1063, startPoint y: 516, endPoint x: 710, endPoint y: 398, distance: 372.2
click at [710, 398] on div "Why Businesses Choose IT Verticals We have been working with startups since 200…" at bounding box center [784, 378] width 1412 height 617
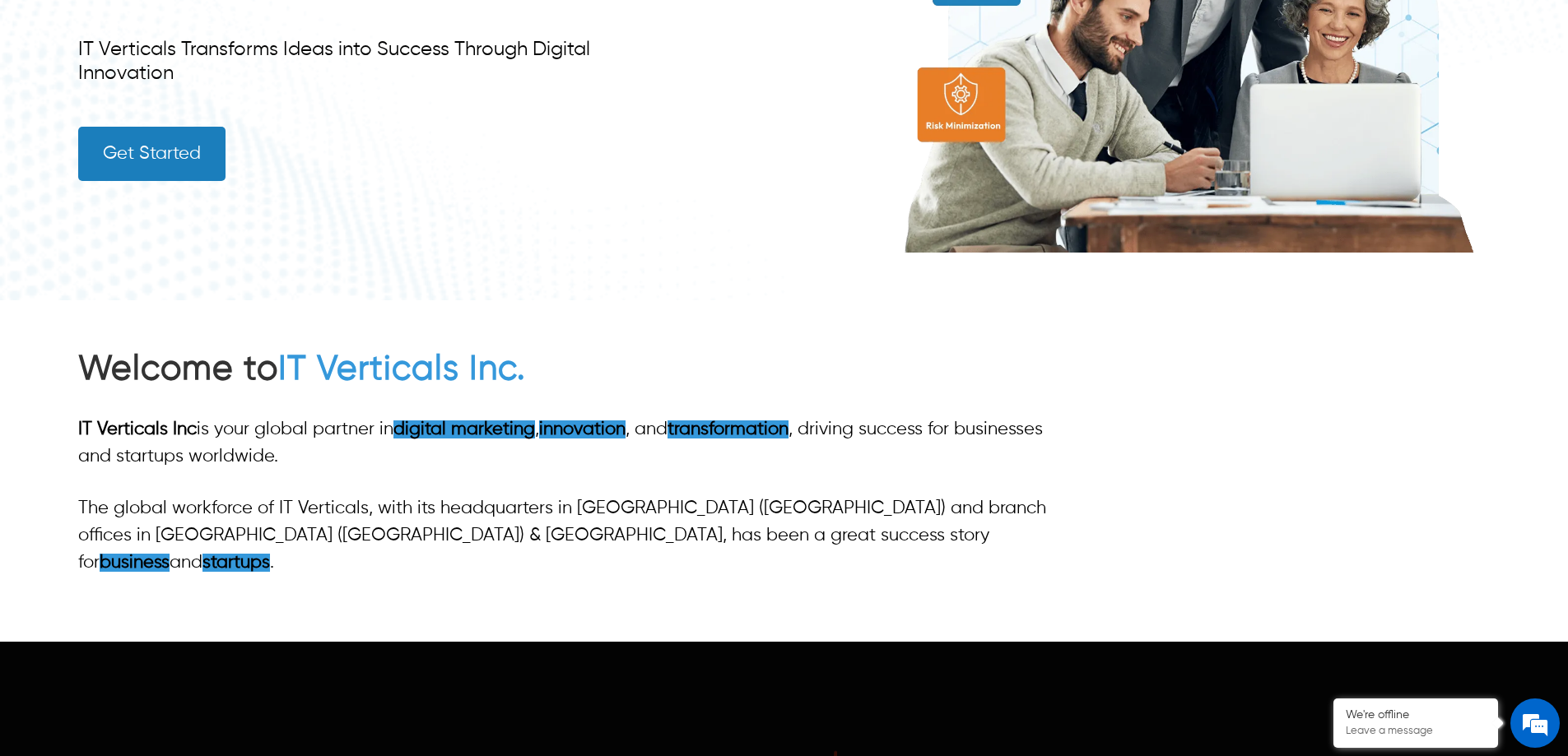
scroll to position [0, 0]
